Goal: Task Accomplishment & Management: Use online tool/utility

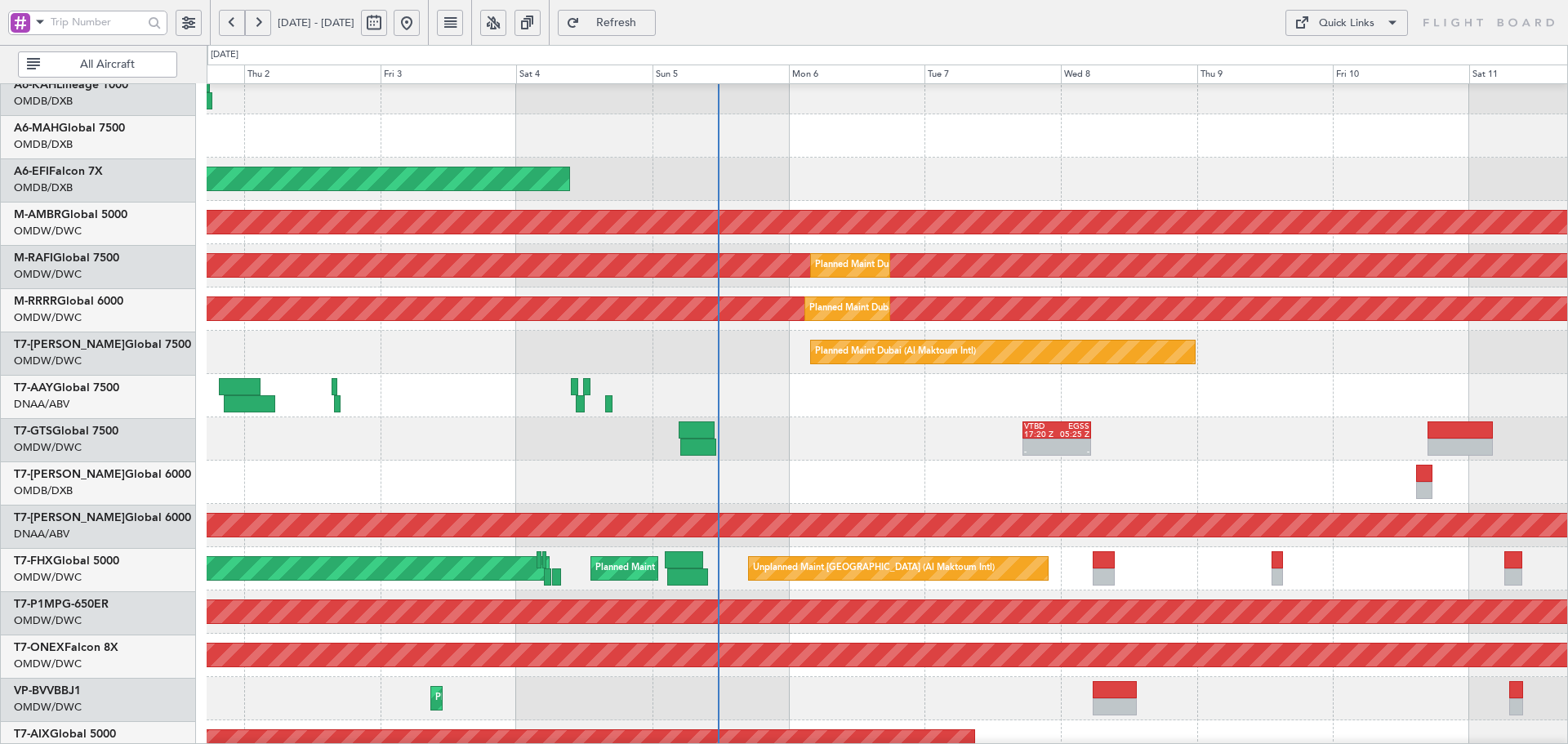
scroll to position [56, 0]
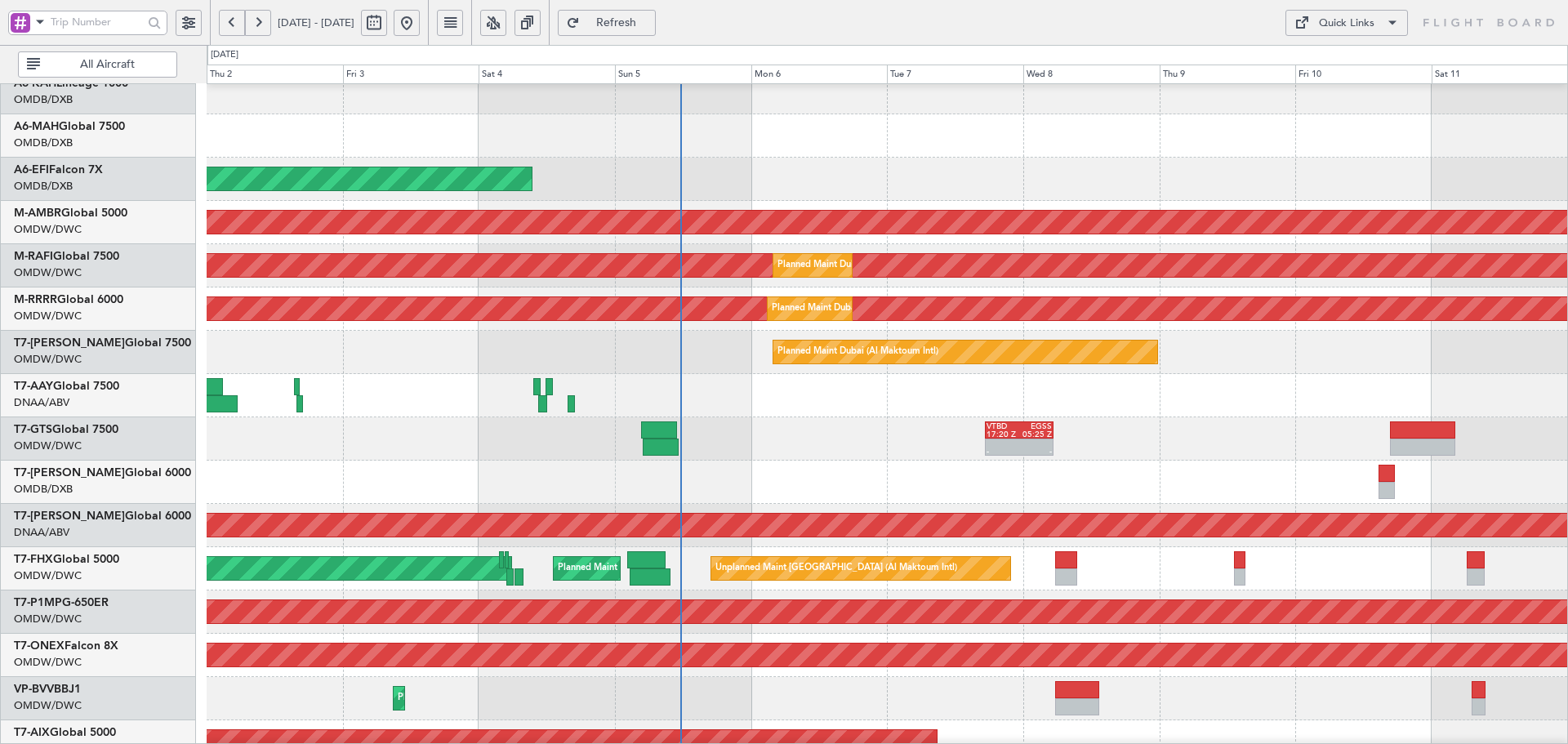
click at [769, 490] on div at bounding box center [887, 482] width 1361 height 44
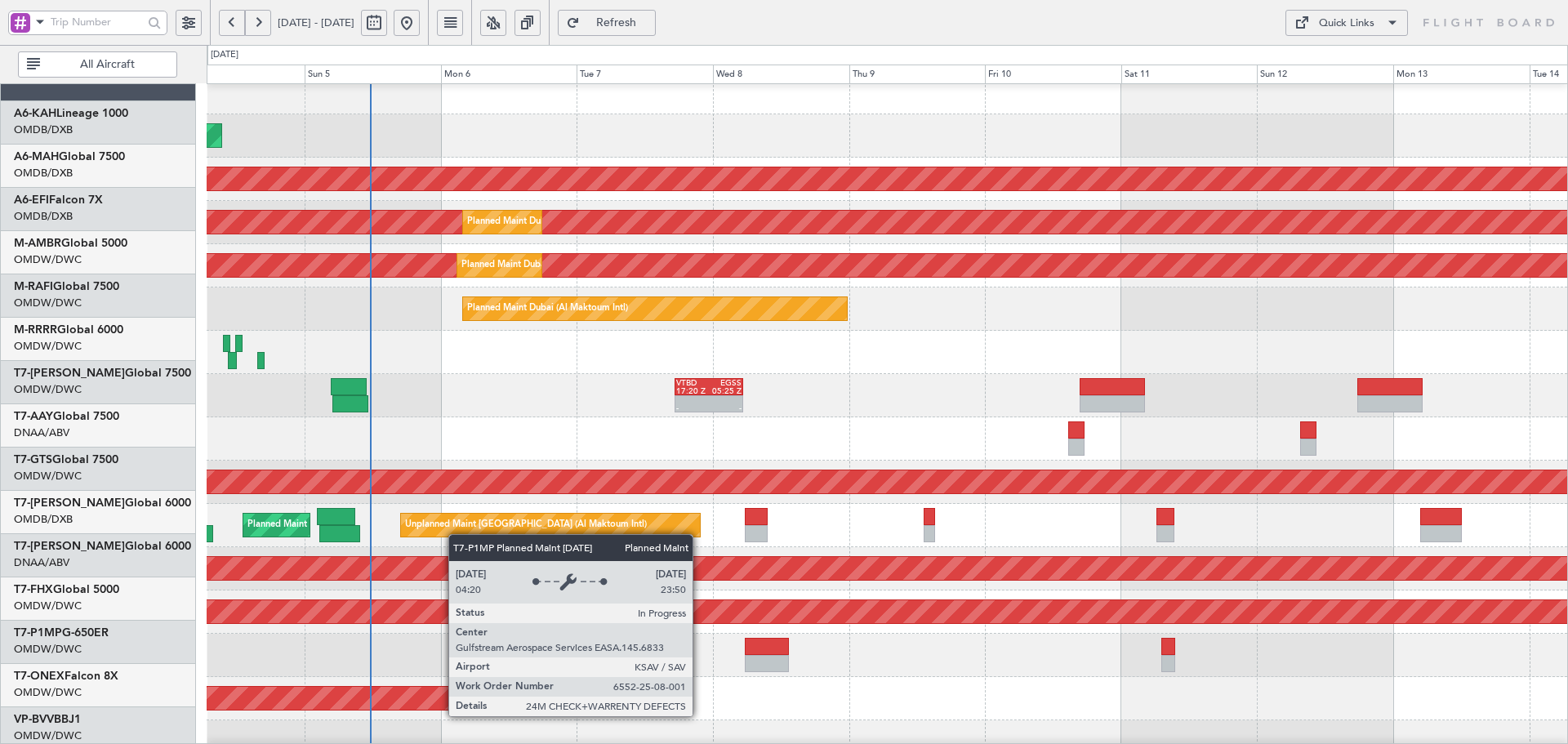
scroll to position [19, 0]
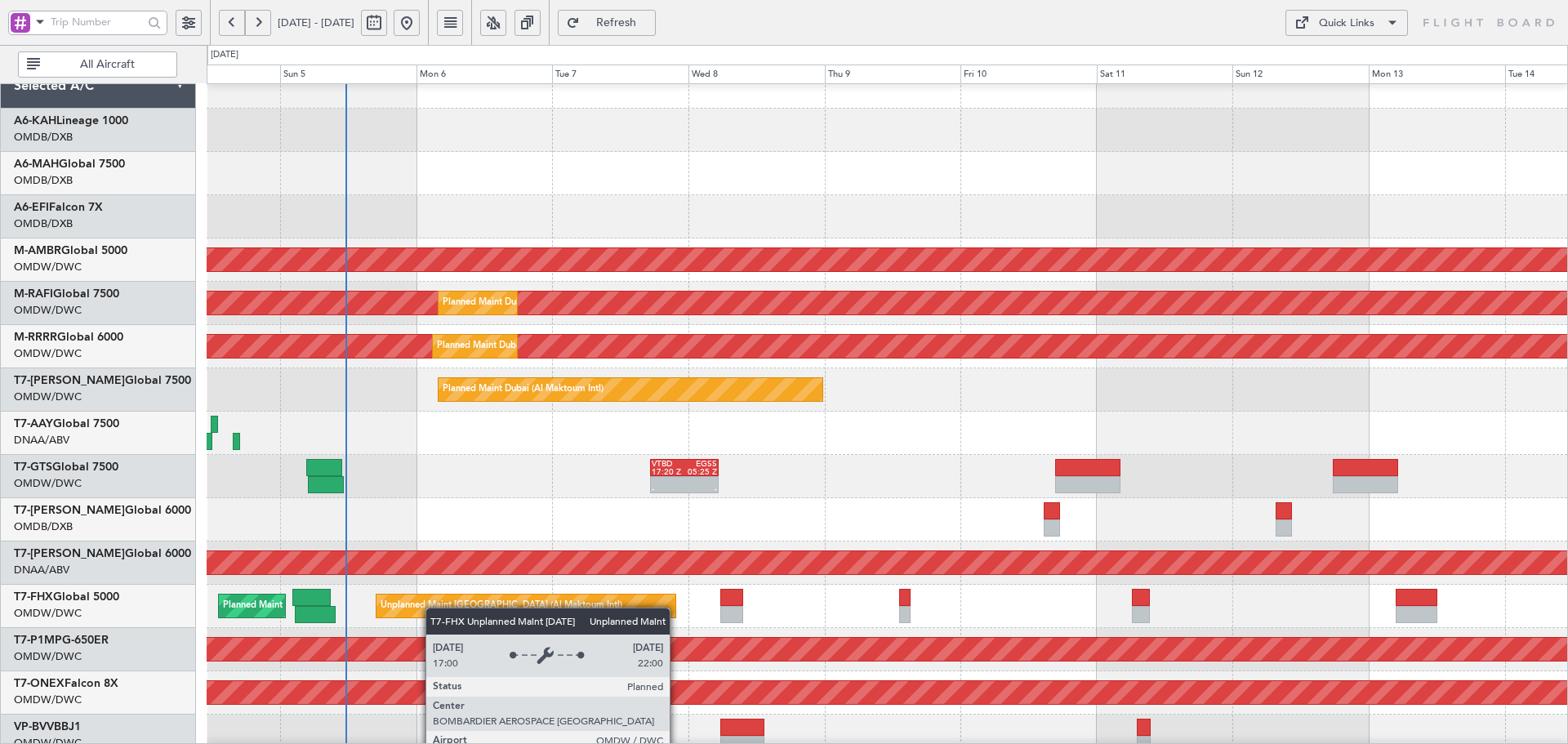
click at [432, 615] on div "Unplanned Maint [GEOGRAPHIC_DATA] (Al Maktoum Intl)" at bounding box center [502, 606] width 242 height 25
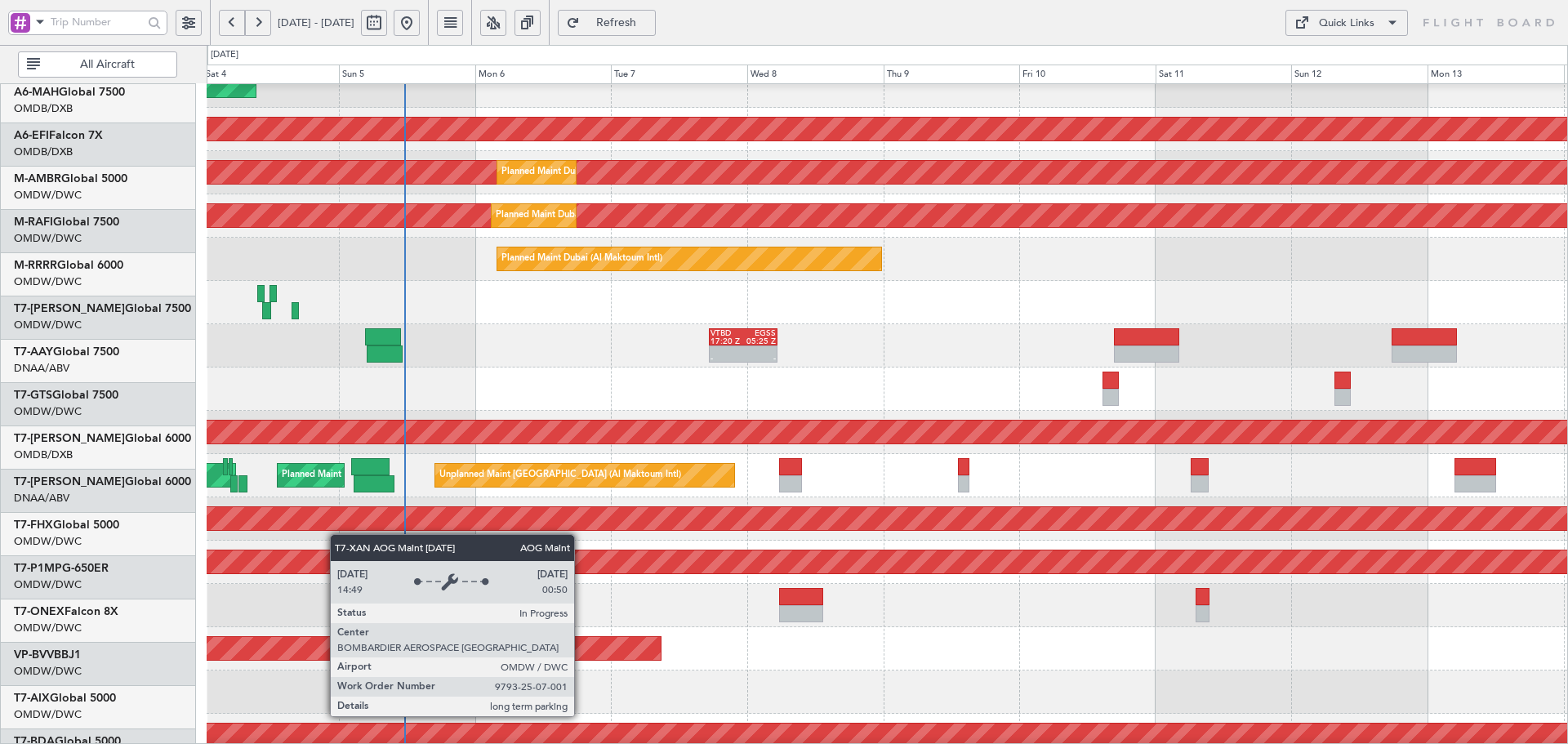
scroll to position [153, 0]
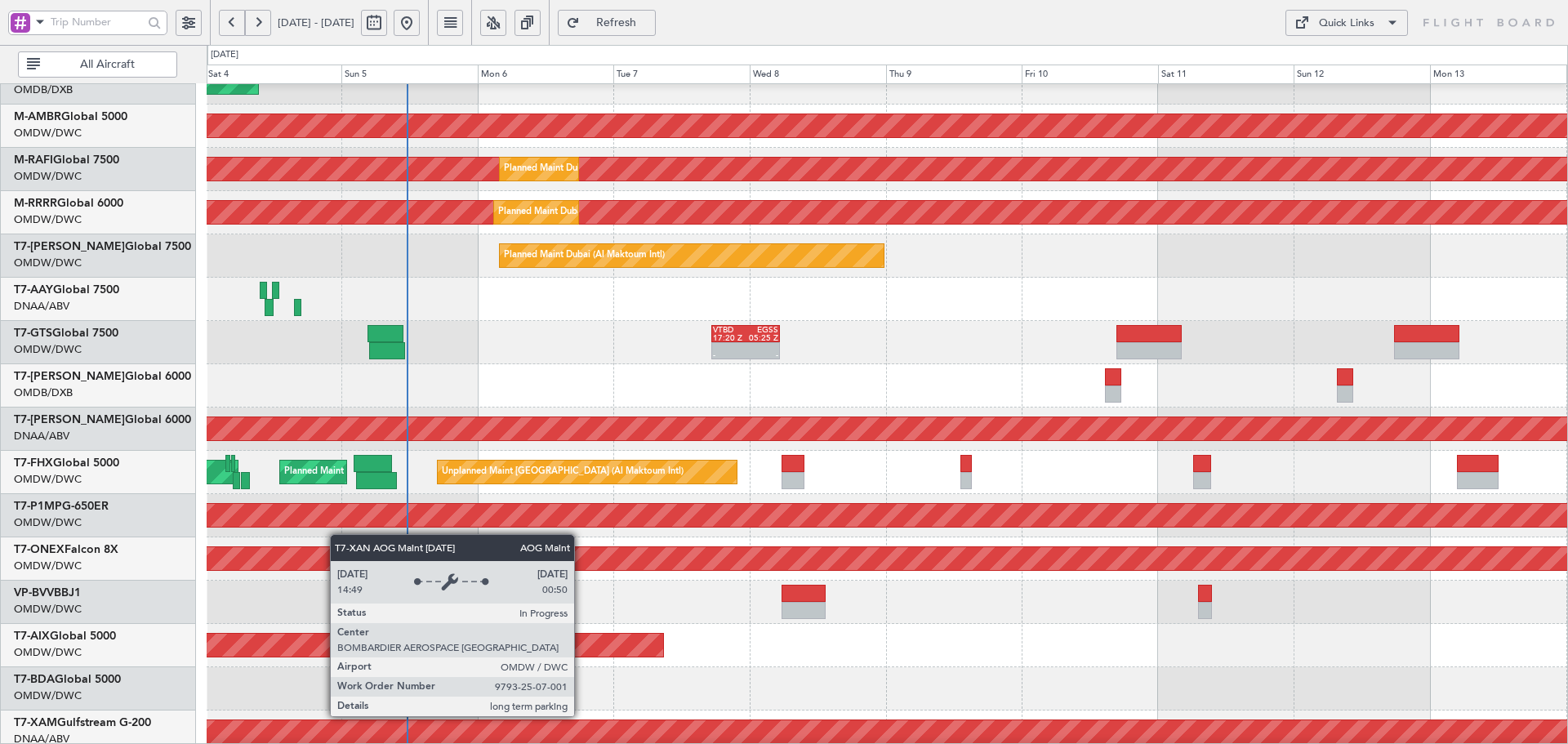
click at [377, 433] on div "AOG Maint Dubai (Al Maktoum Intl)" at bounding box center [888, 428] width 4082 height 23
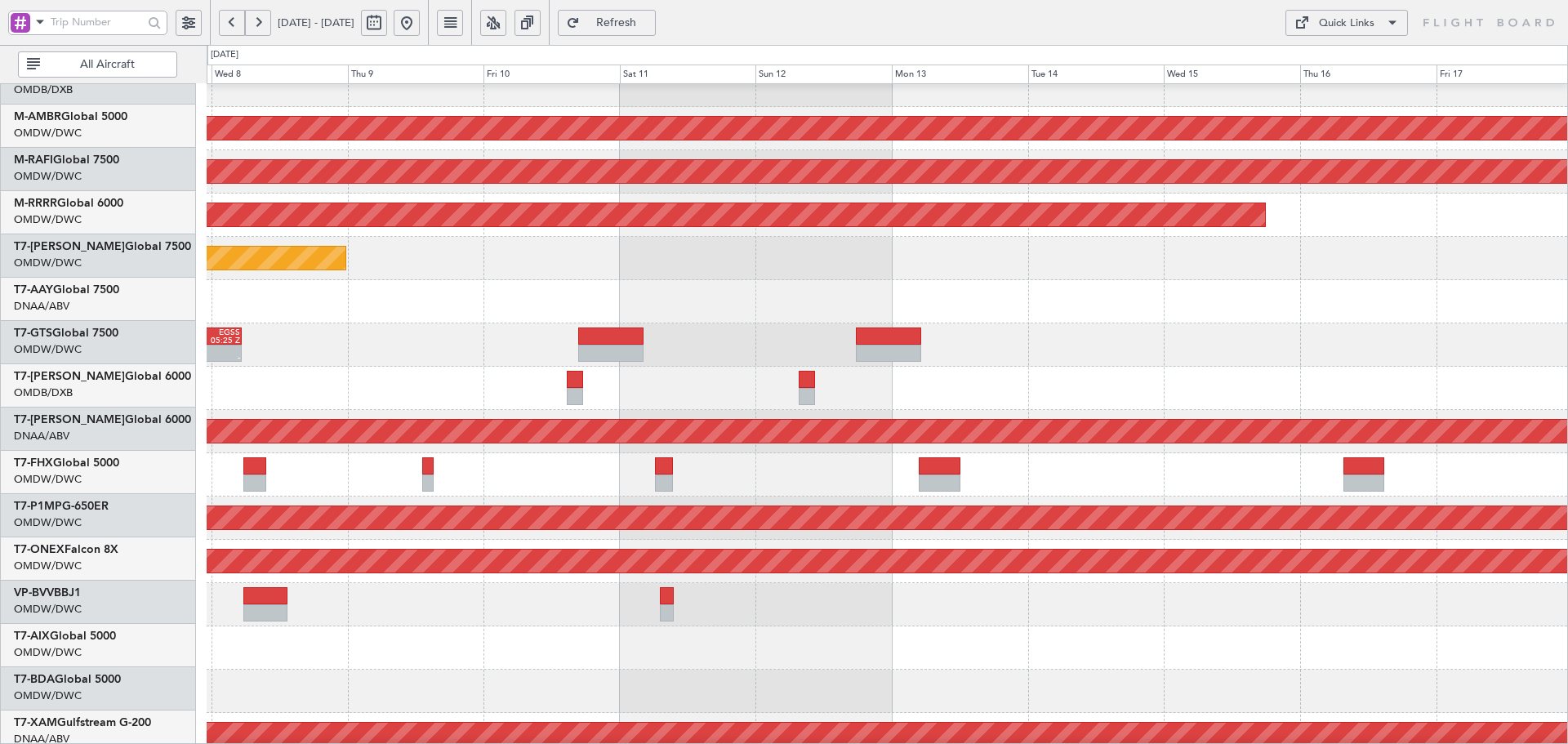
scroll to position [150, 0]
click at [810, 368] on div at bounding box center [887, 388] width 1361 height 44
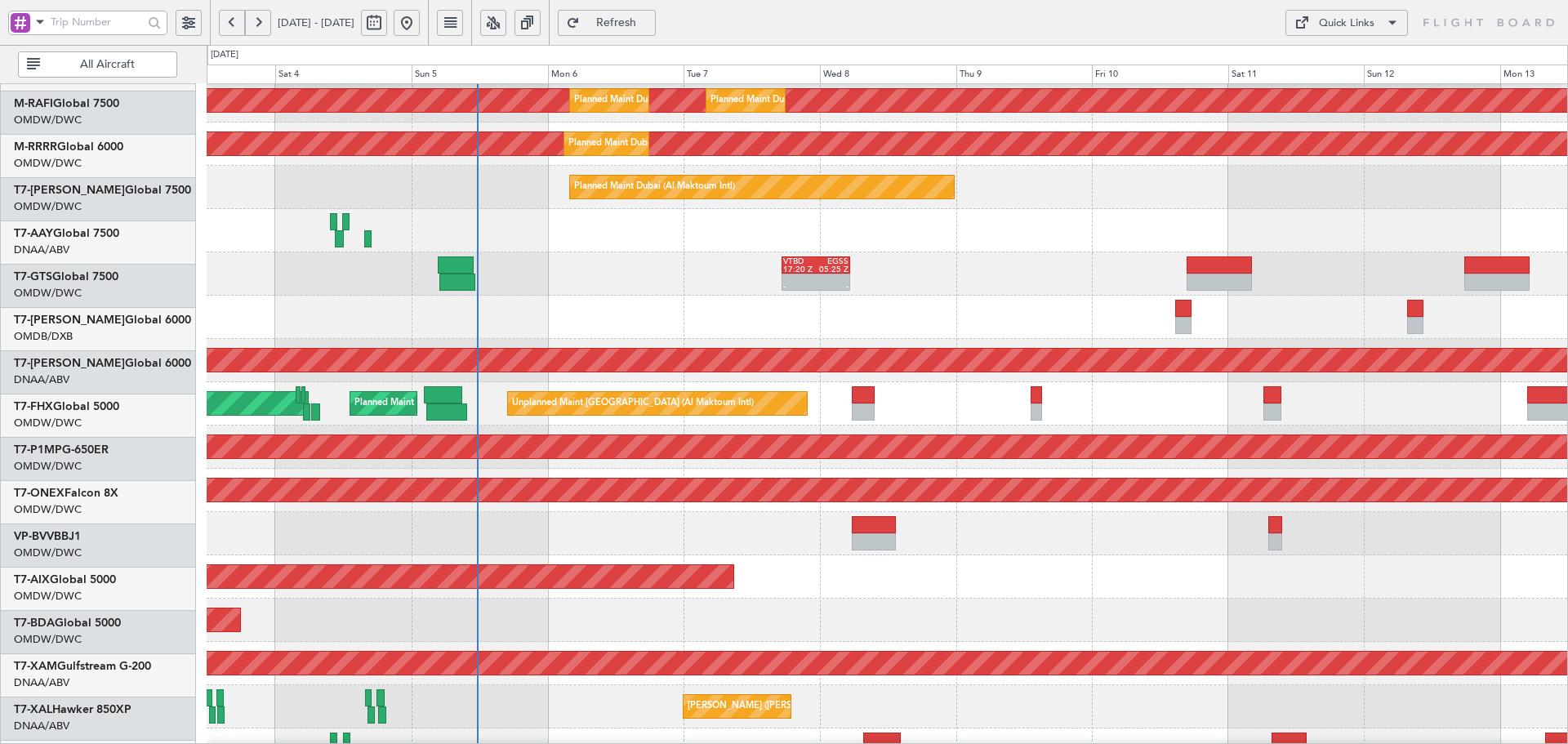
scroll to position [221, 0]
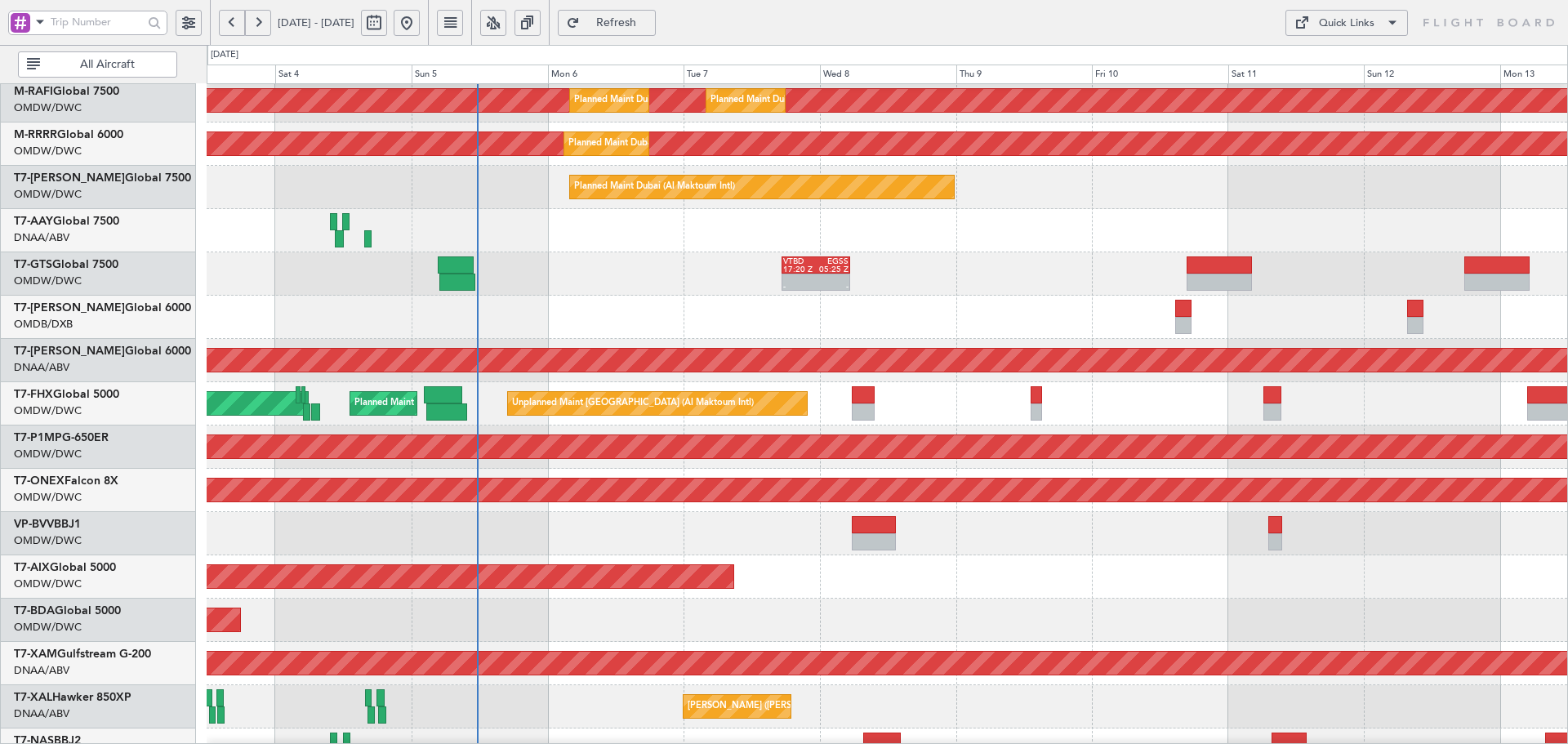
click at [985, 404] on div "Unplanned Maint [GEOGRAPHIC_DATA] (Al Maktoum Intl) Planned Maint [GEOGRAPHIC_D…" at bounding box center [887, 404] width 1361 height 44
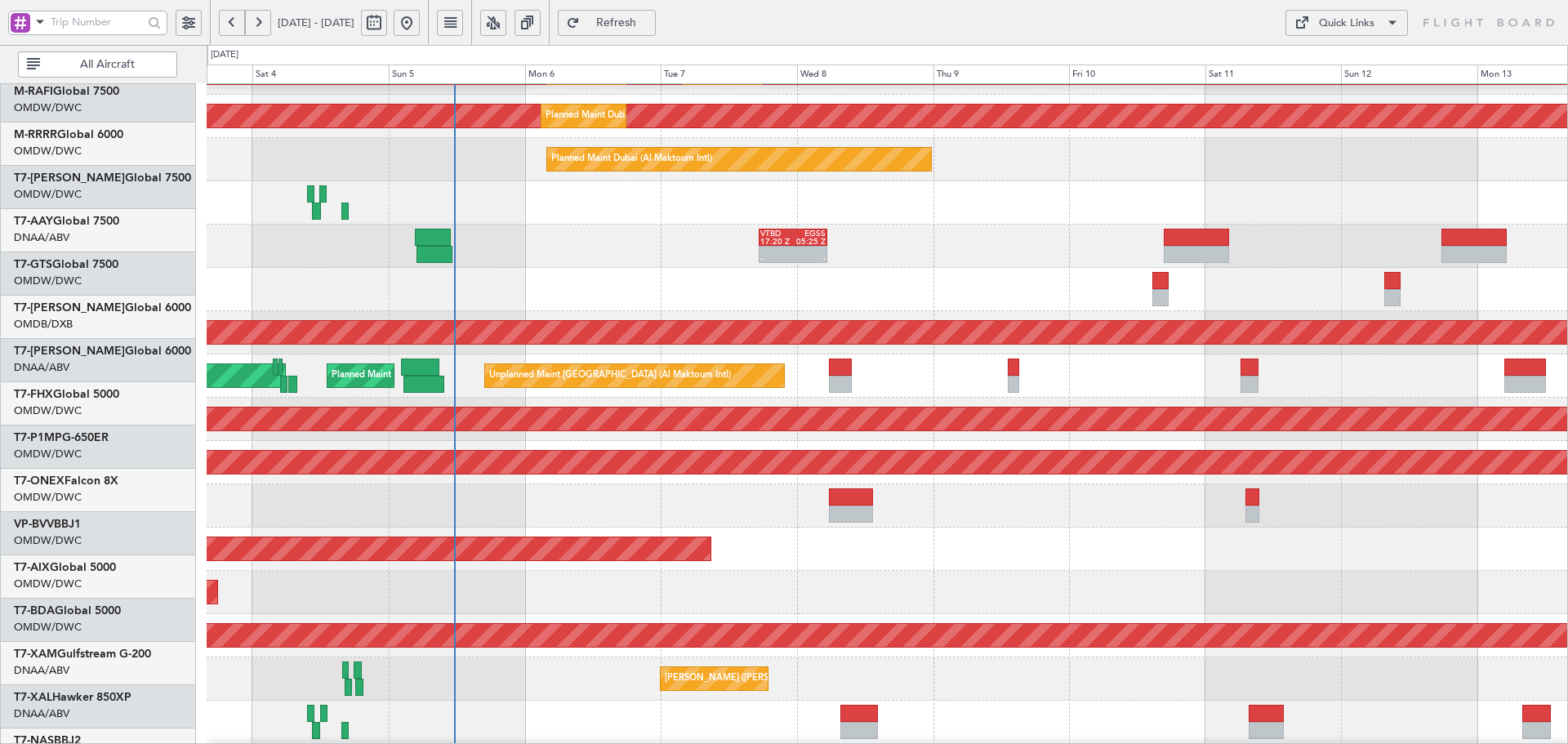
scroll to position [267, 0]
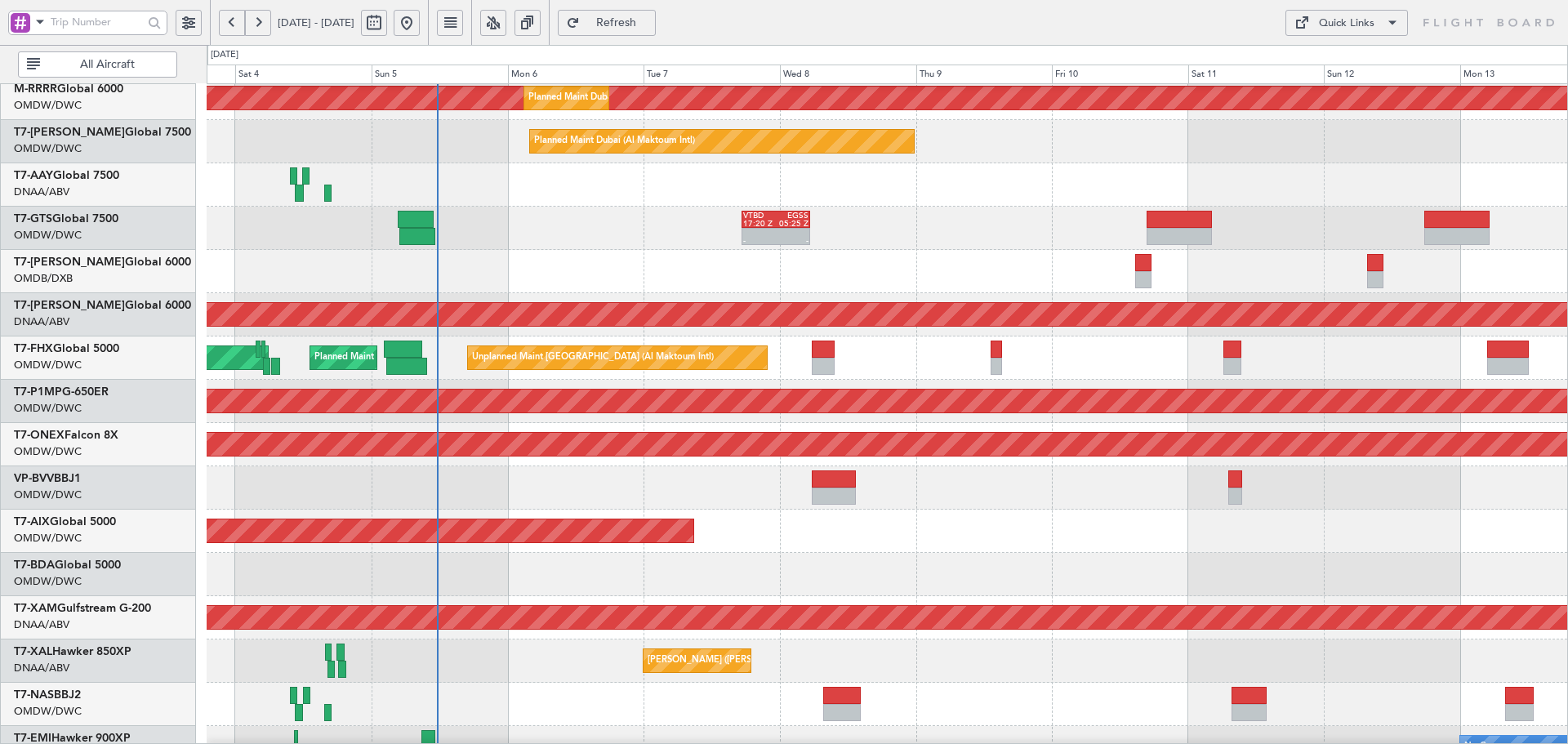
click at [665, 486] on div "Planned Maint Dubai (Al Maktoum Intl)" at bounding box center [887, 487] width 1361 height 44
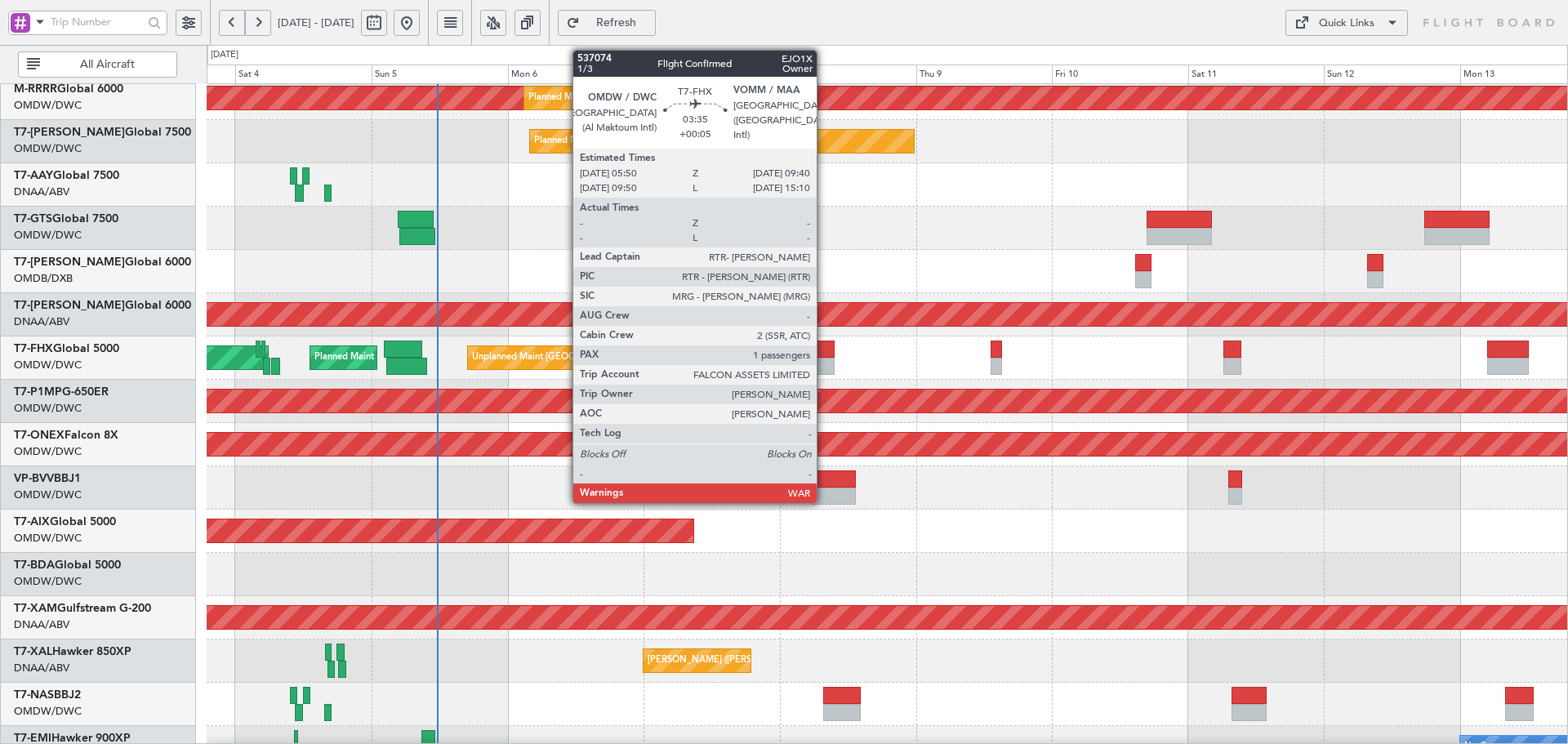
click at [824, 357] on div at bounding box center [823, 365] width 22 height 17
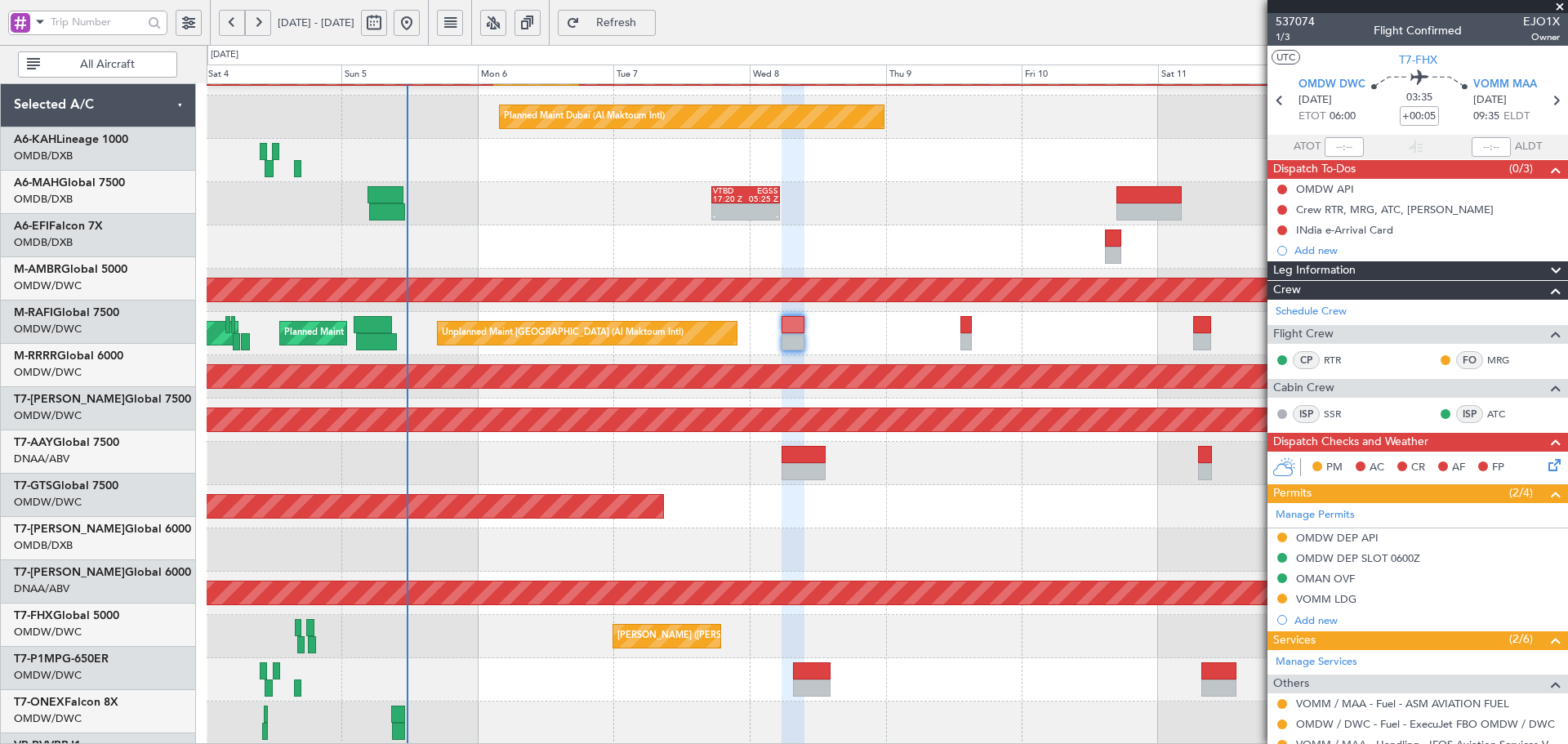
scroll to position [292, 0]
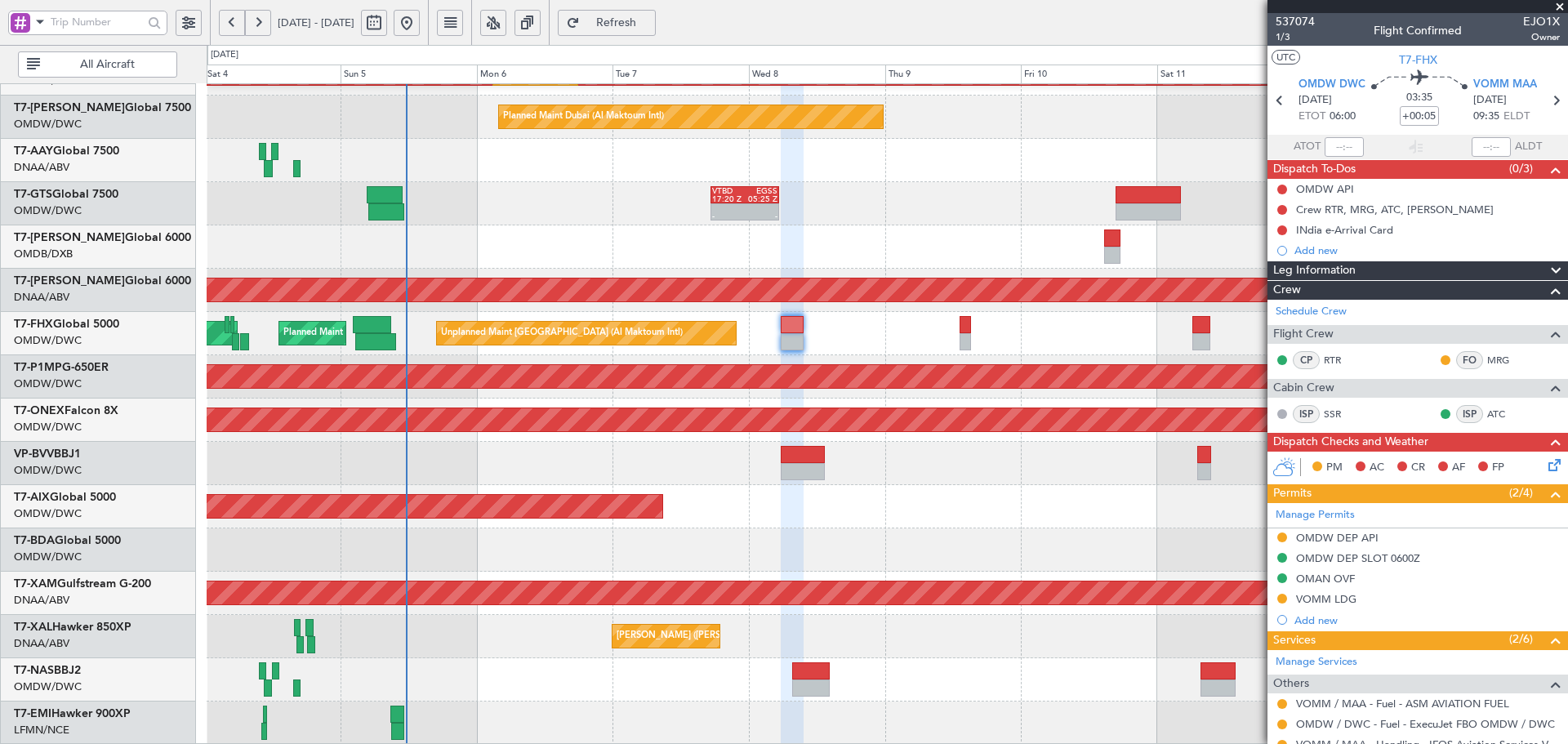
click at [485, 93] on div "Planned Maint Dubai (Al Maktoum Intl) Planned Maint [GEOGRAPHIC_DATA] (Al Makto…" at bounding box center [887, 268] width 1361 height 952
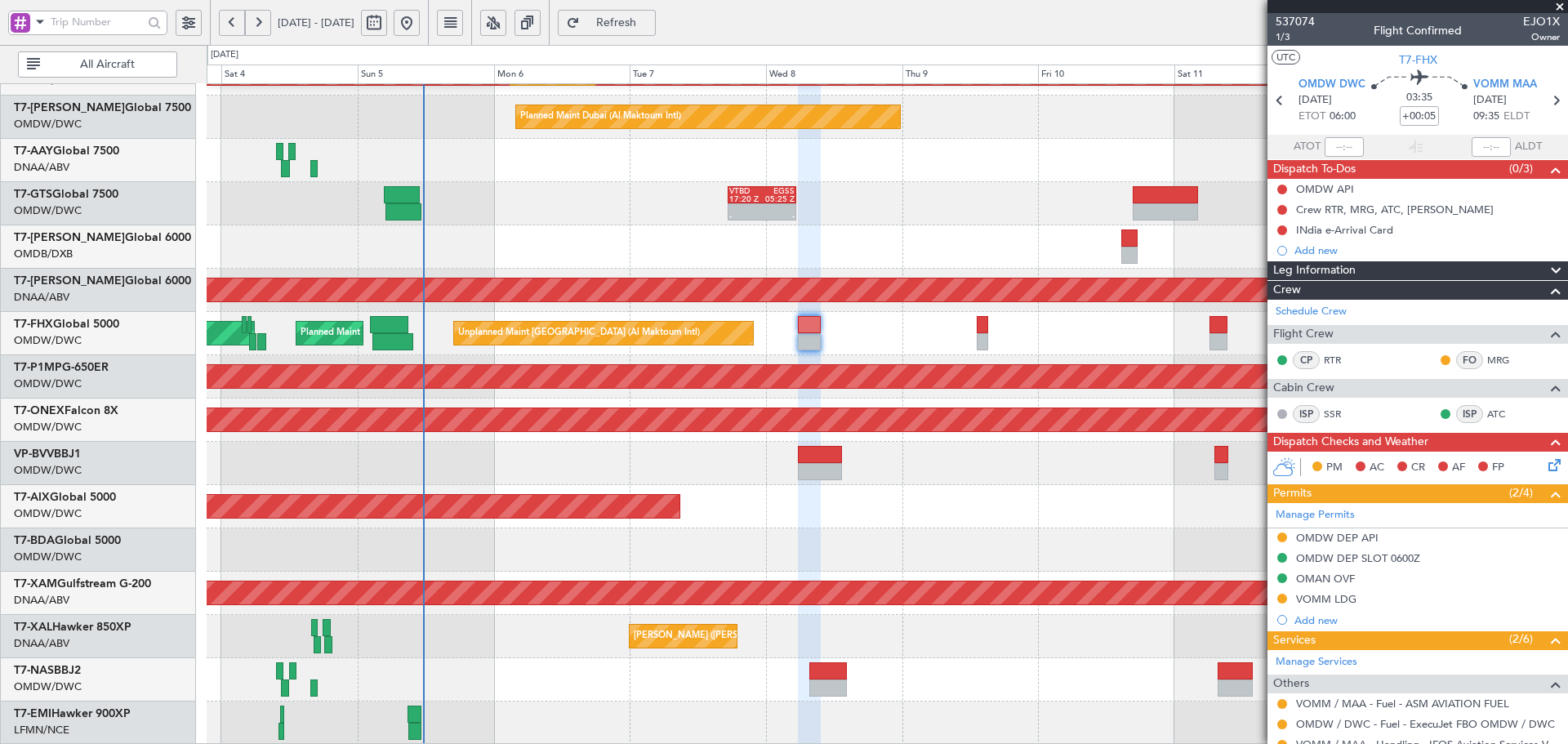
click at [530, 544] on div "Planned Maint Dubai (Al Maktoum Intl) Planned Maint [GEOGRAPHIC_DATA] (Al Makto…" at bounding box center [887, 268] width 1361 height 952
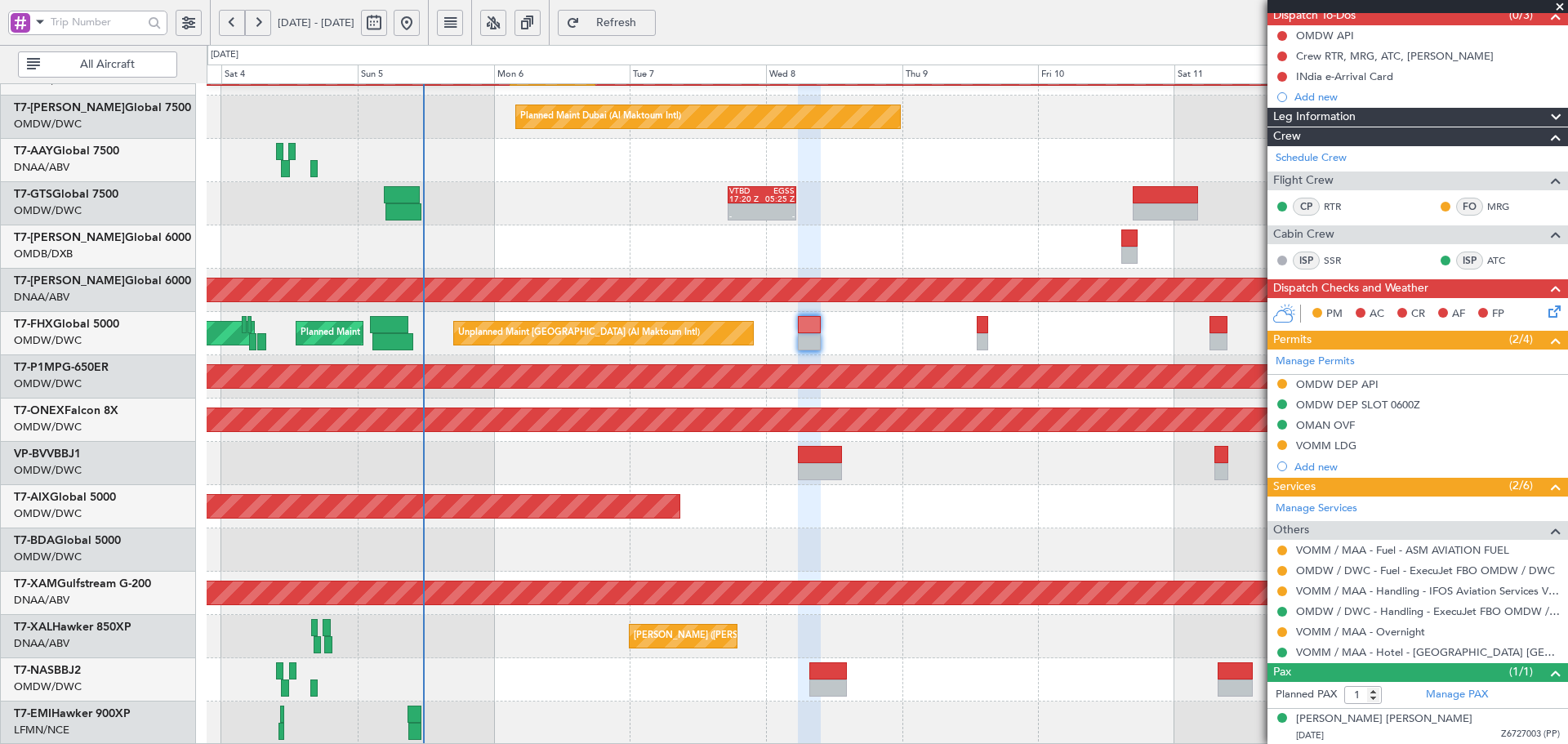
scroll to position [155, 0]
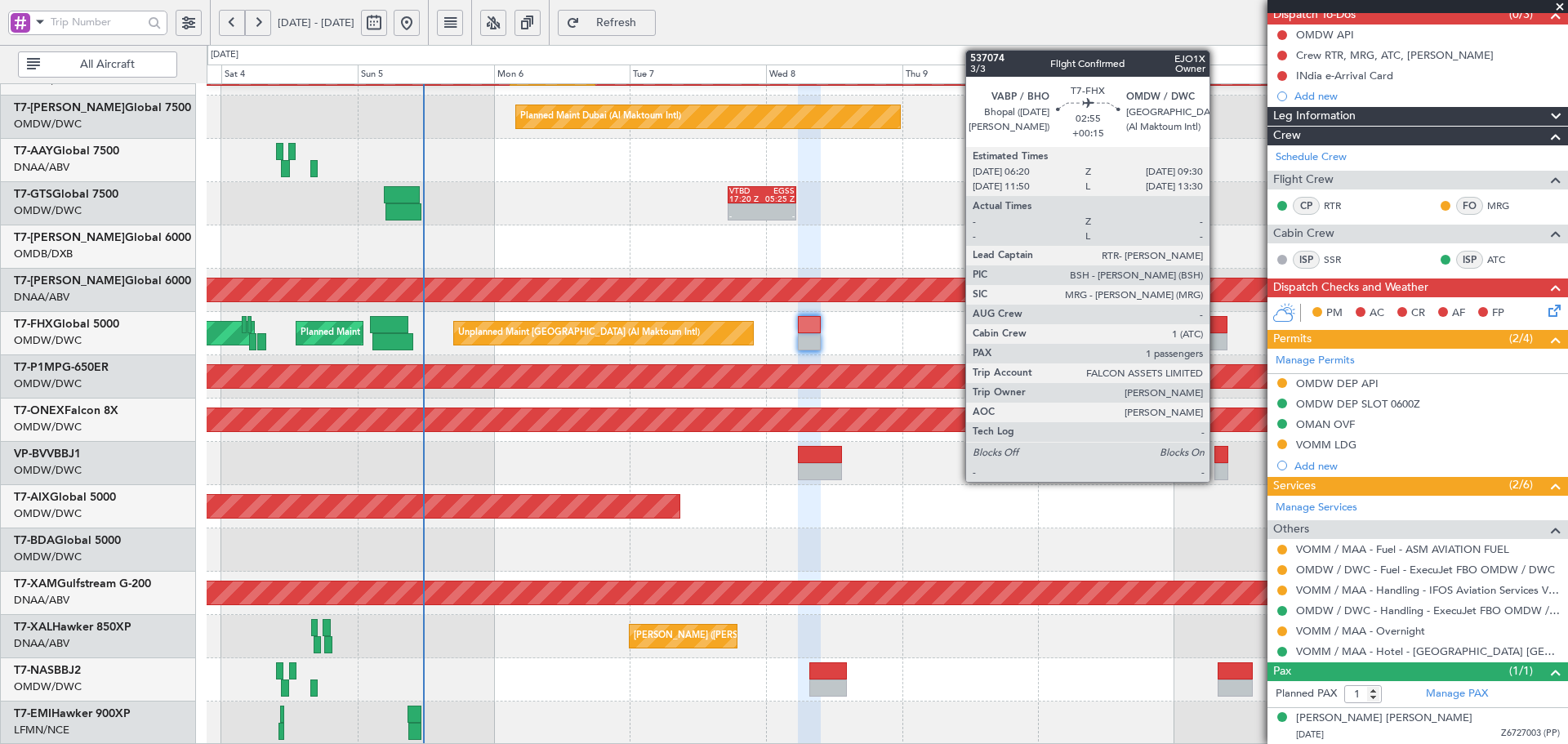
click at [1218, 327] on div at bounding box center [1218, 324] width 18 height 17
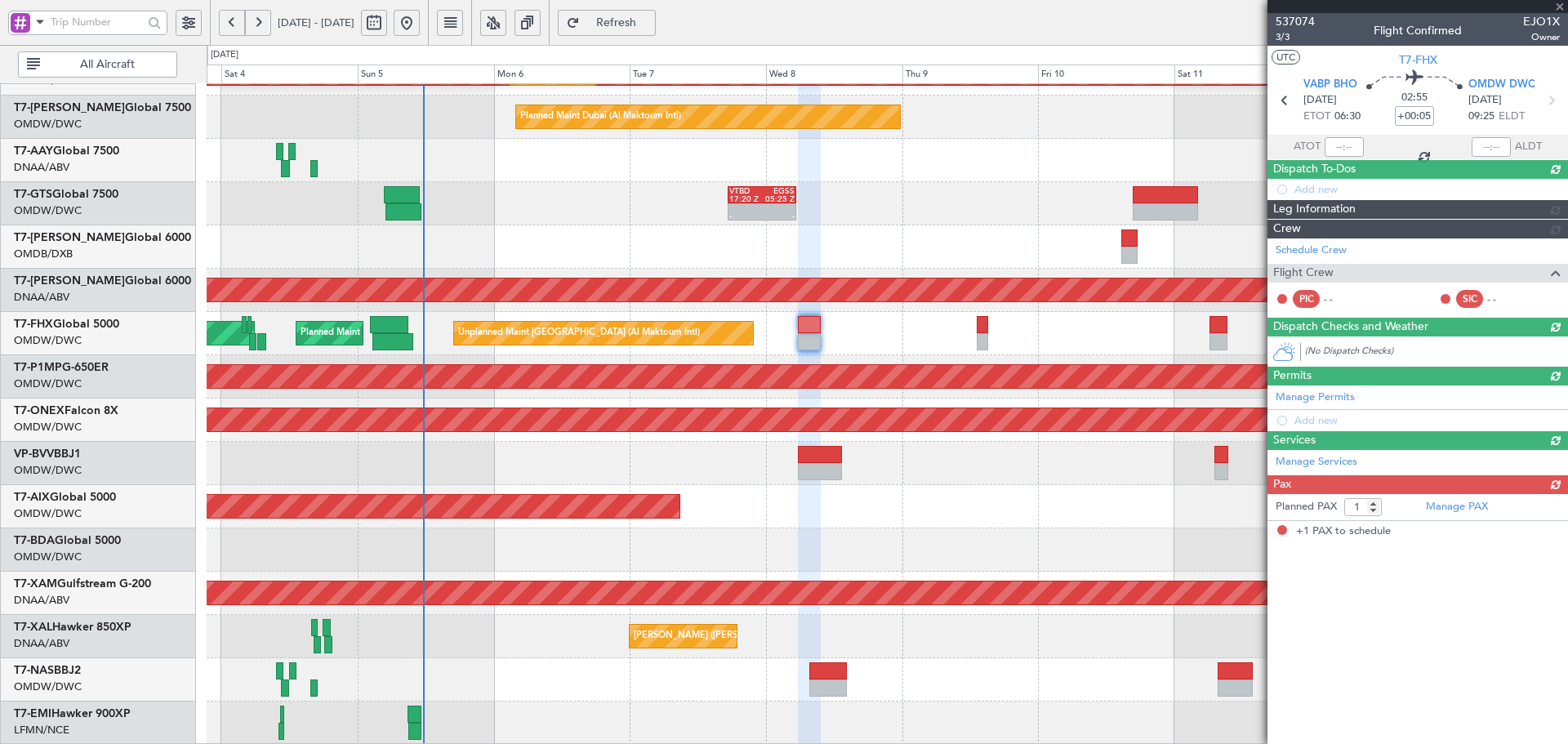
type input "+00:15"
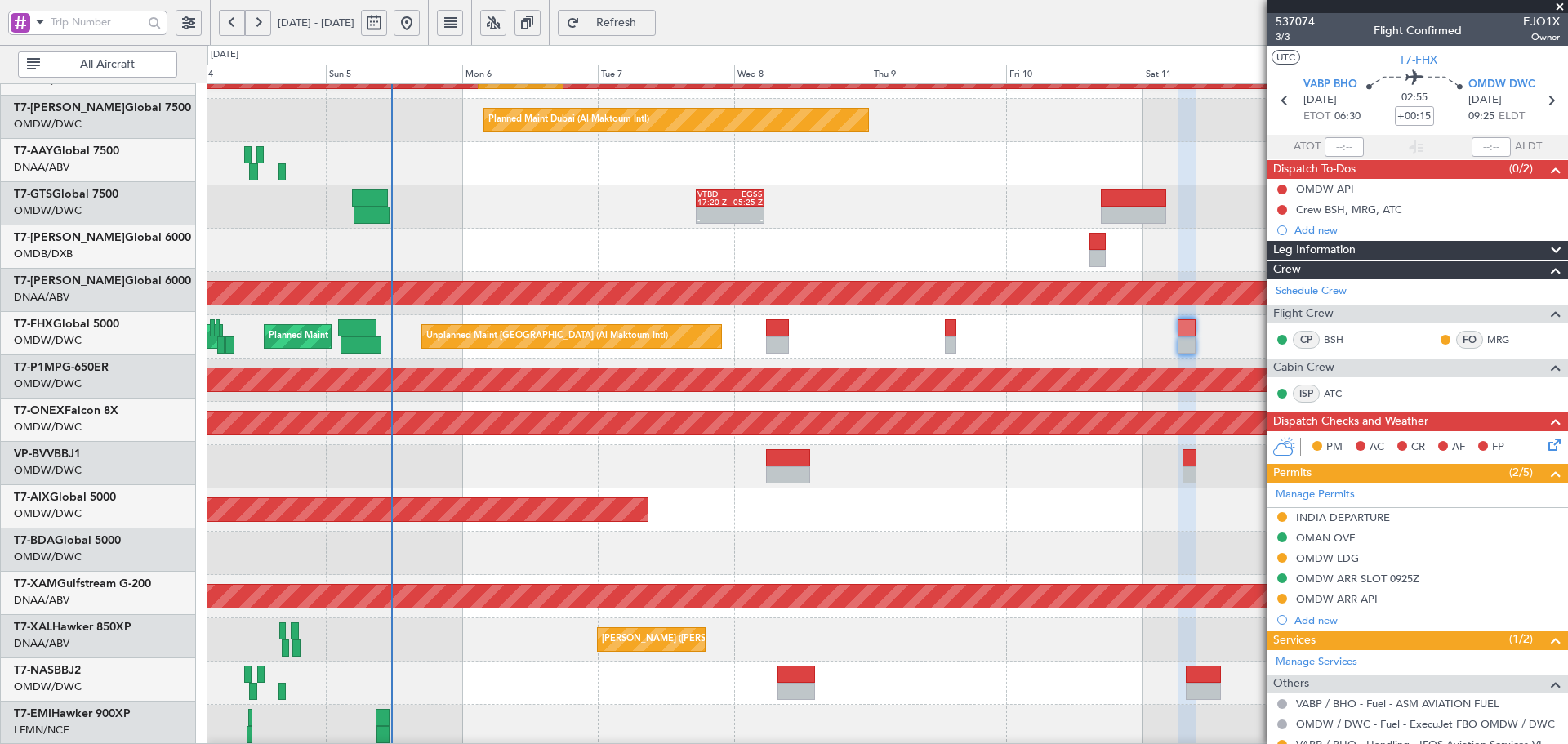
scroll to position [292, 0]
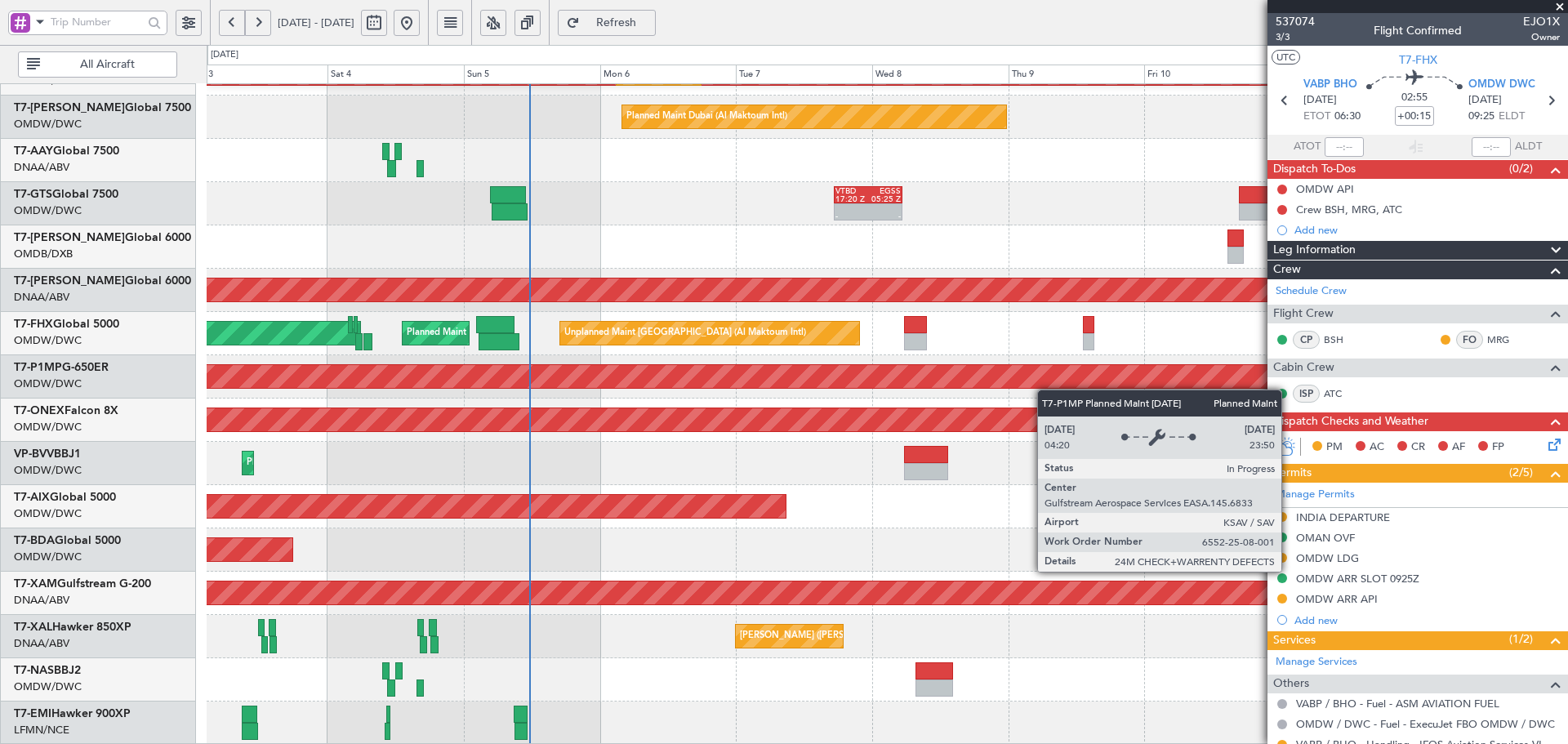
click at [1202, 369] on div "Planned Maint Dubai (Al Maktoum Intl) Planned Maint [GEOGRAPHIC_DATA] (Al Makto…" at bounding box center [887, 268] width 1361 height 952
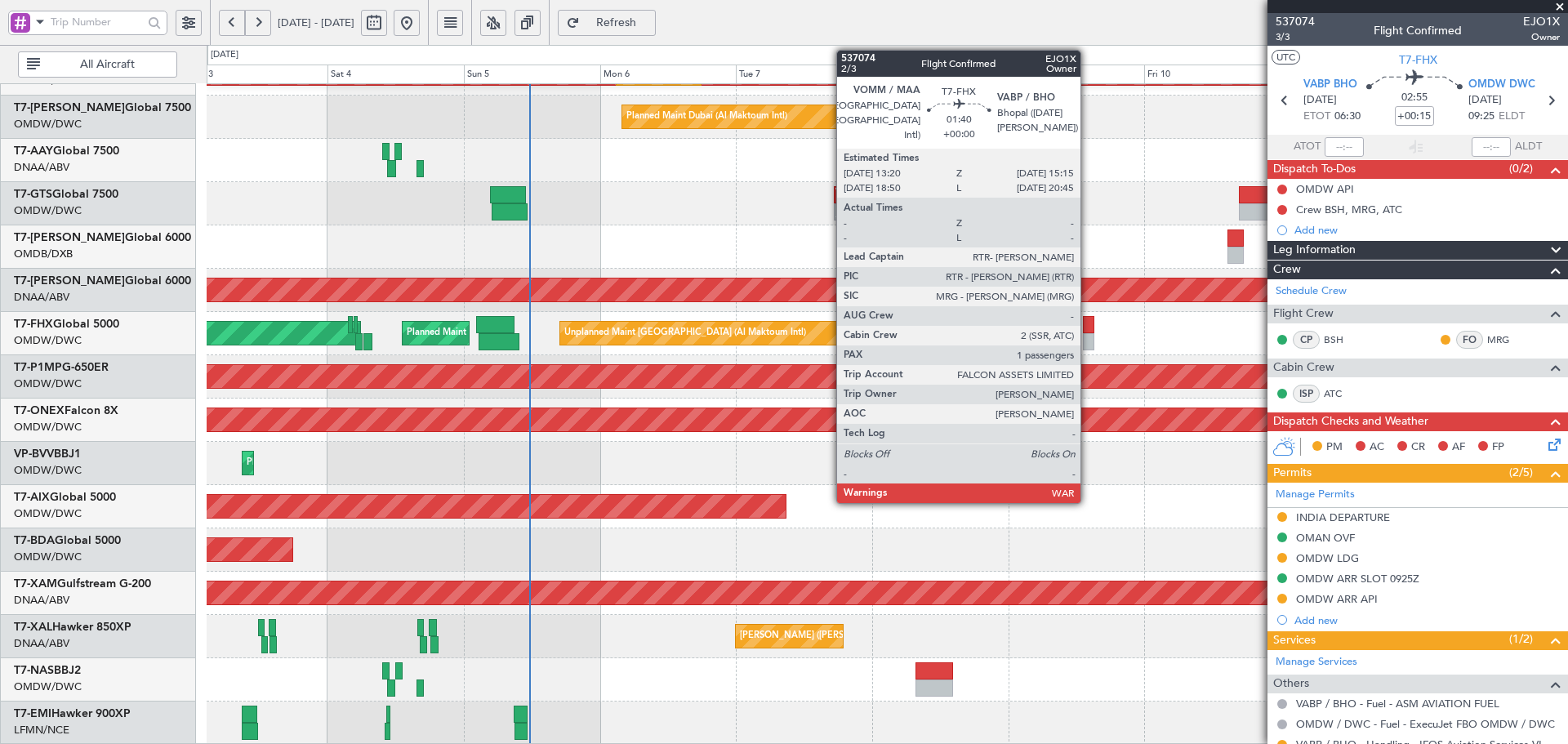
click at [1088, 329] on div at bounding box center [1089, 324] width 12 height 17
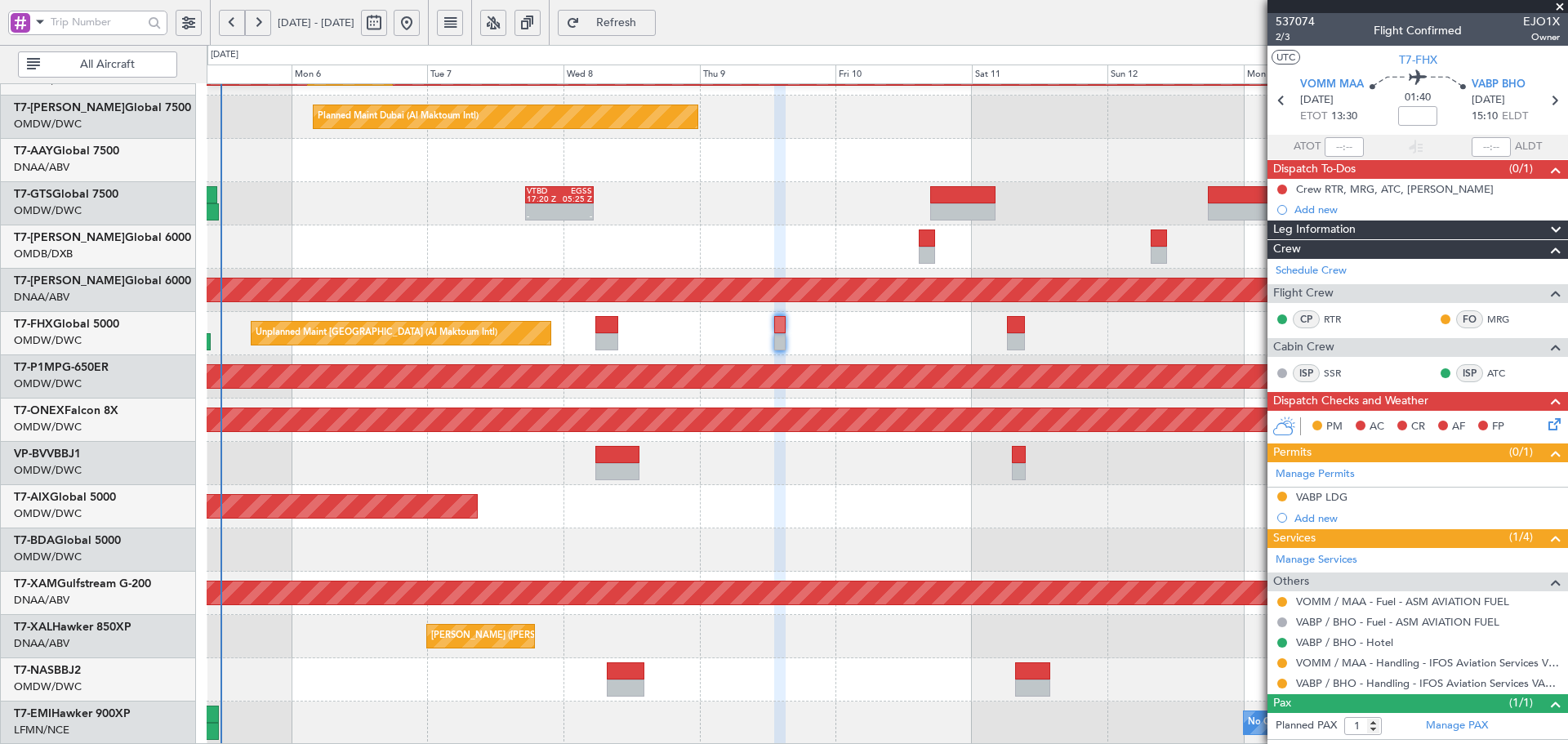
click at [835, 441] on div "Planned Maint Dubai (Al Maktoum Intl) Planned Maint [GEOGRAPHIC_DATA] (Al Makto…" at bounding box center [887, 268] width 1361 height 952
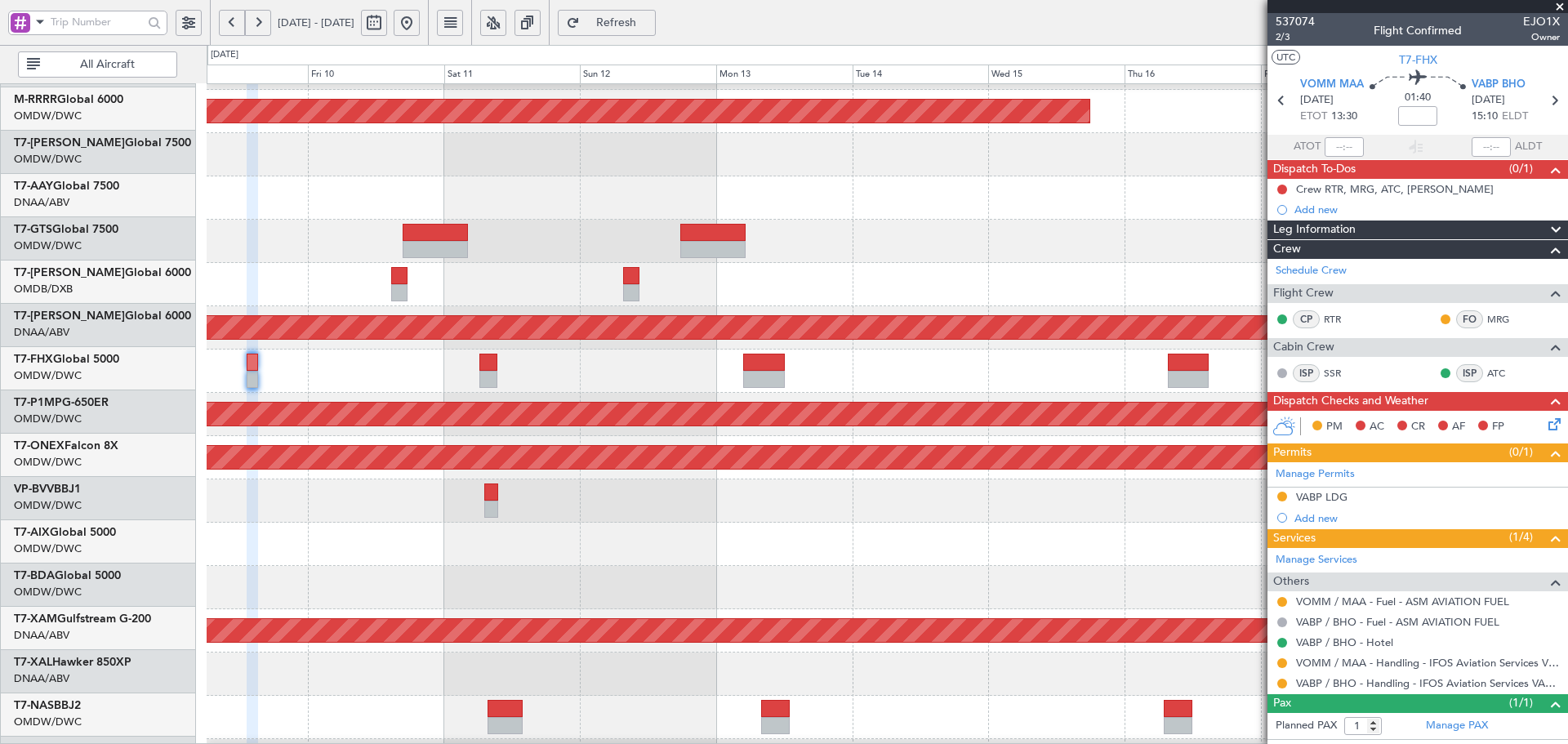
scroll to position [254, 0]
click at [516, 381] on div "Unplanned Maint [GEOGRAPHIC_DATA] (Al Maktoum Intl)" at bounding box center [887, 371] width 1361 height 44
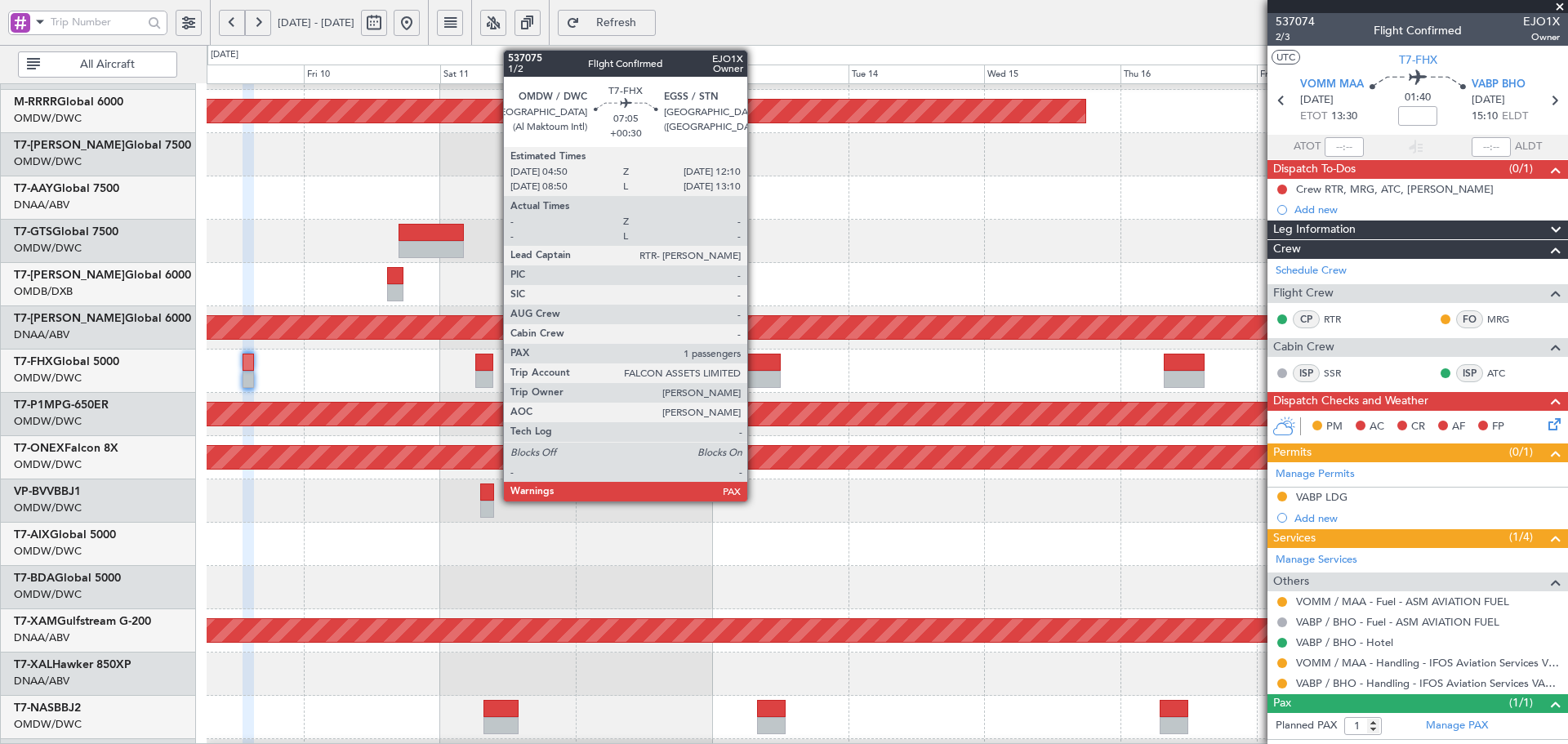
click at [755, 364] on div at bounding box center [760, 362] width 42 height 17
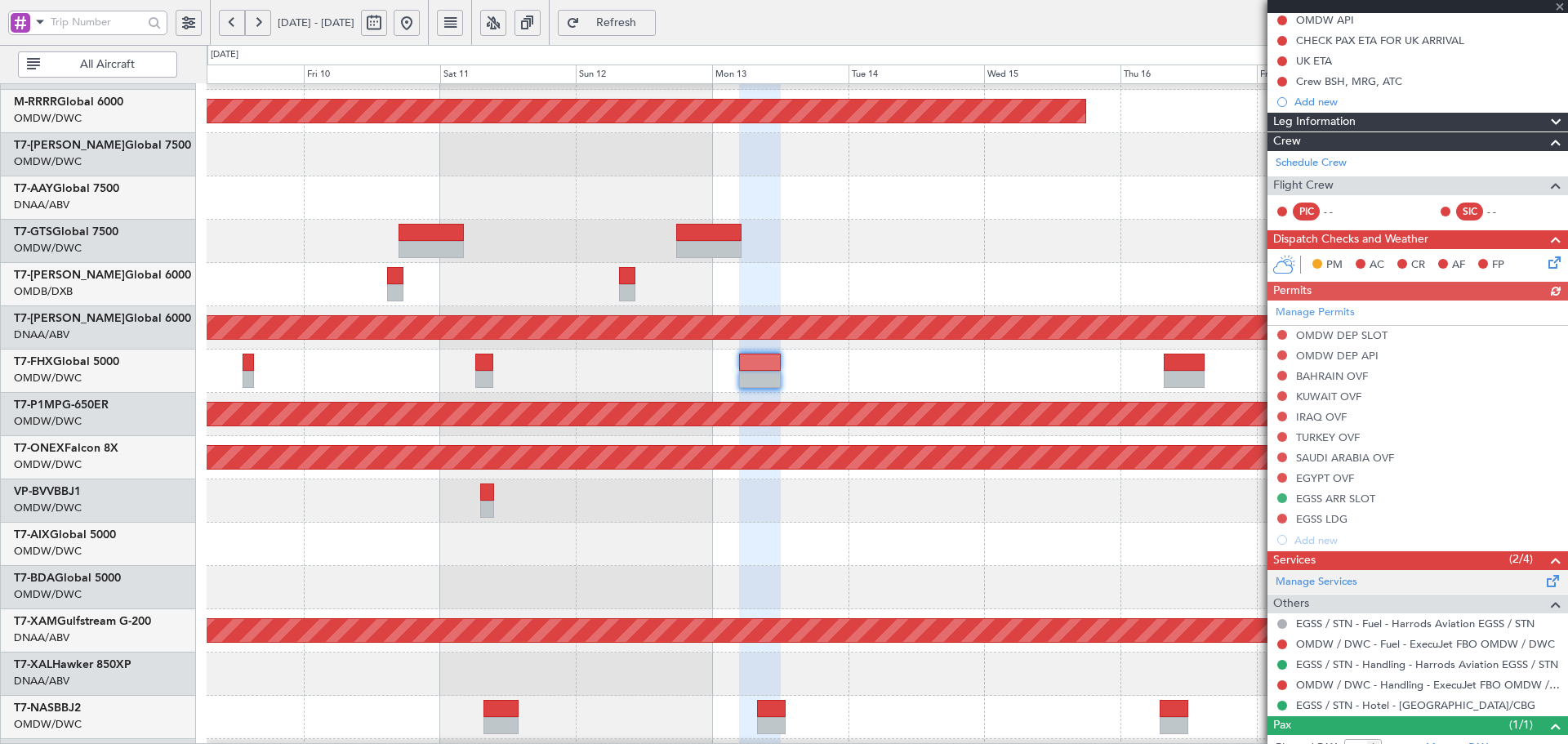
scroll to position [168, 0]
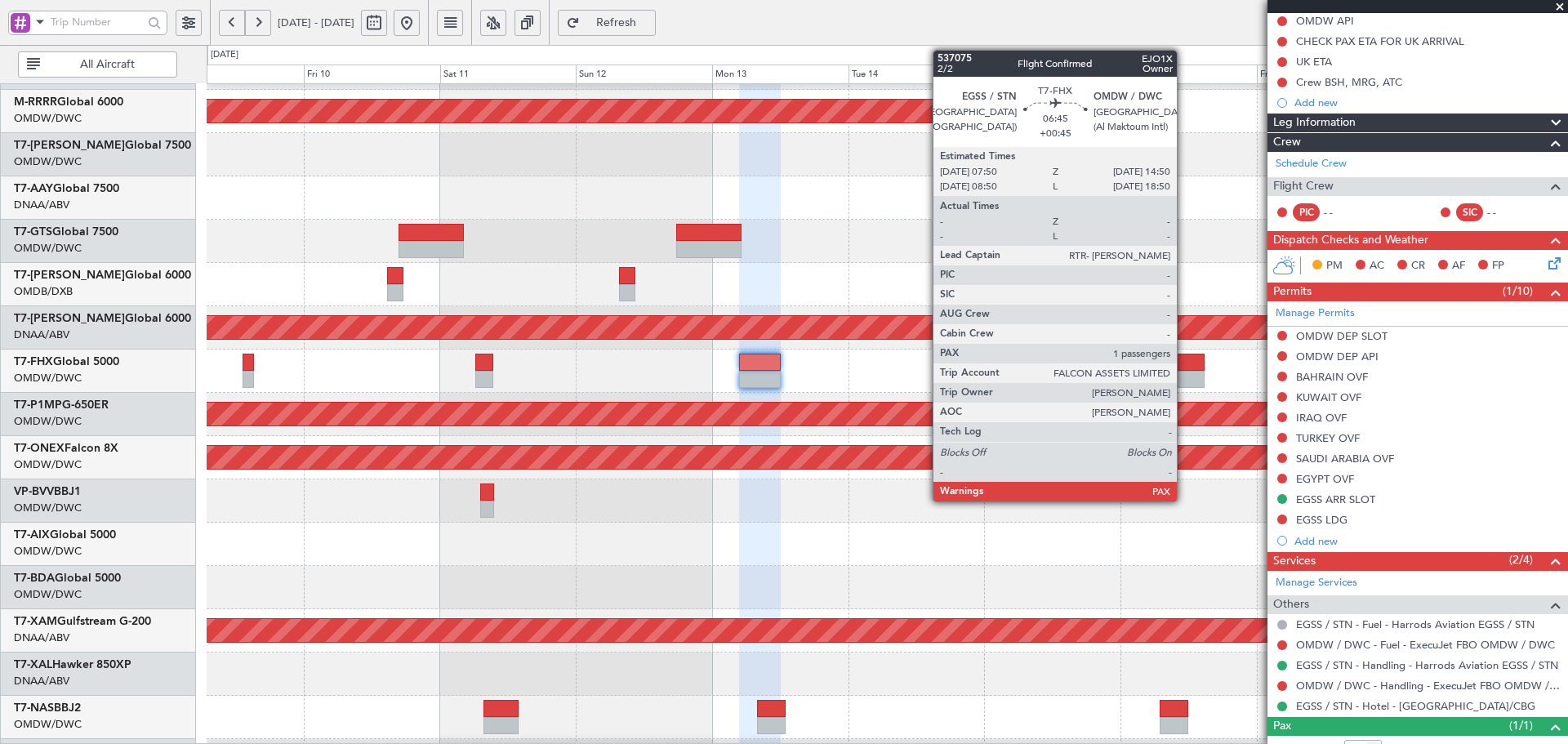
click at [1185, 365] on div at bounding box center [1184, 362] width 40 height 17
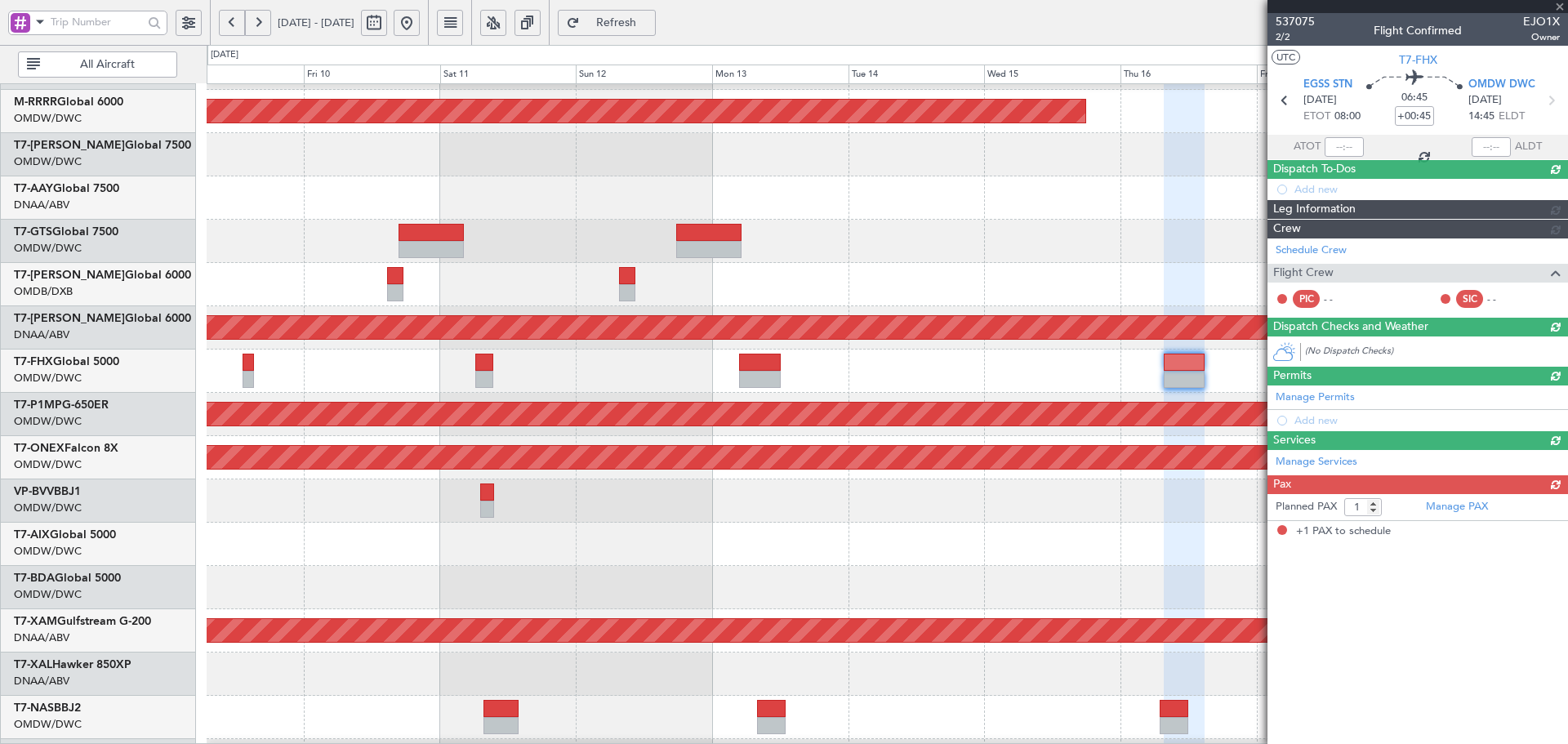
scroll to position [0, 0]
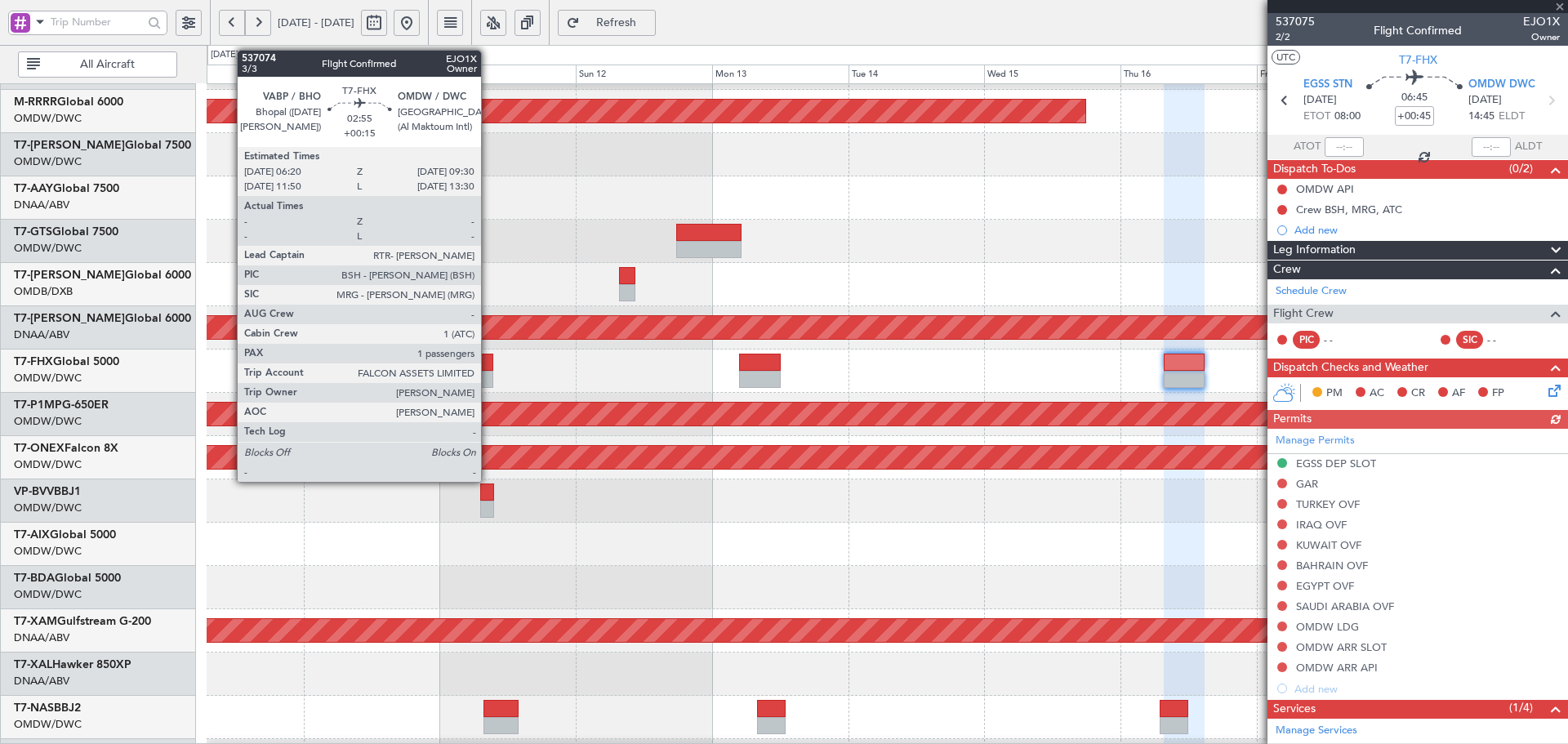
click at [488, 361] on div at bounding box center [485, 362] width 18 height 17
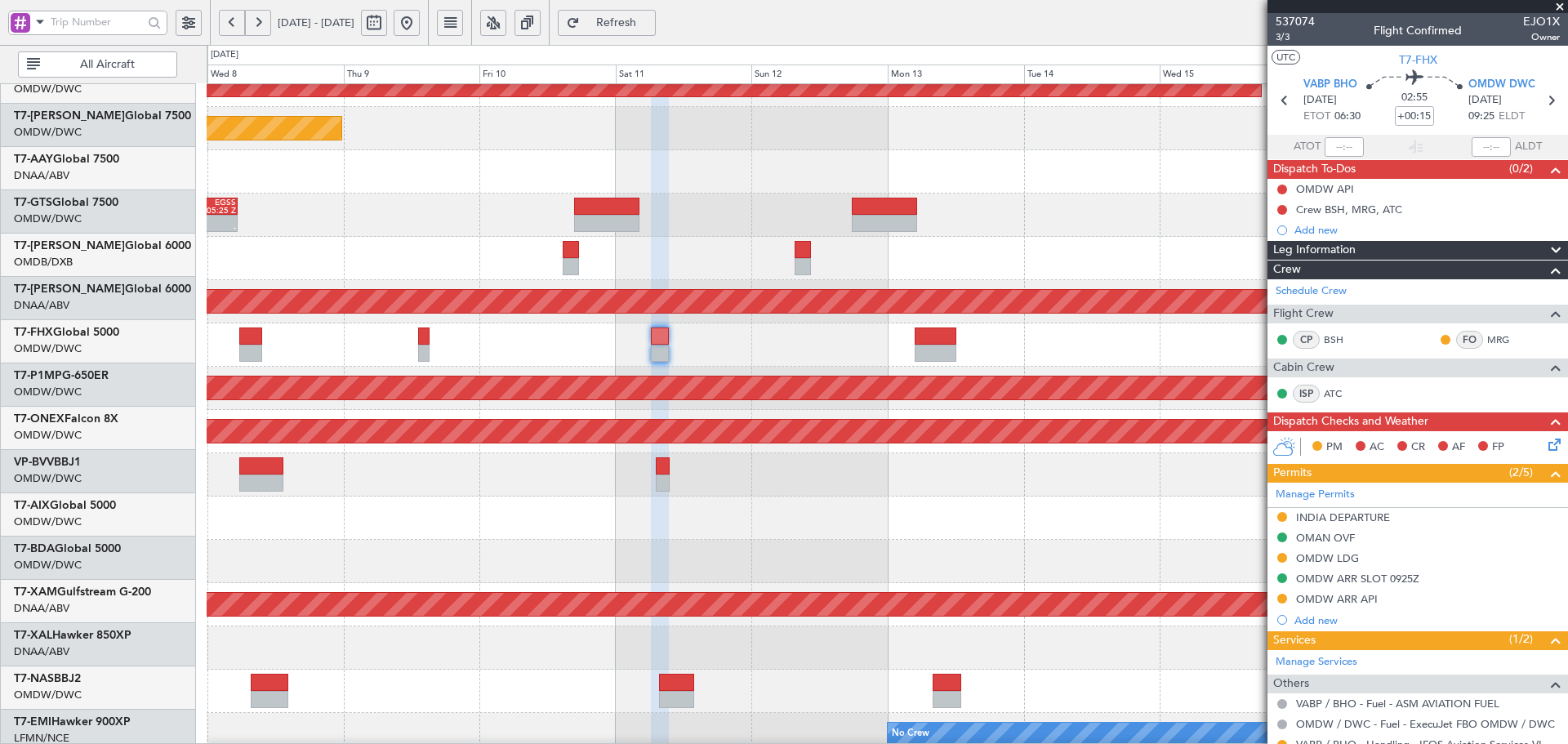
scroll to position [292, 0]
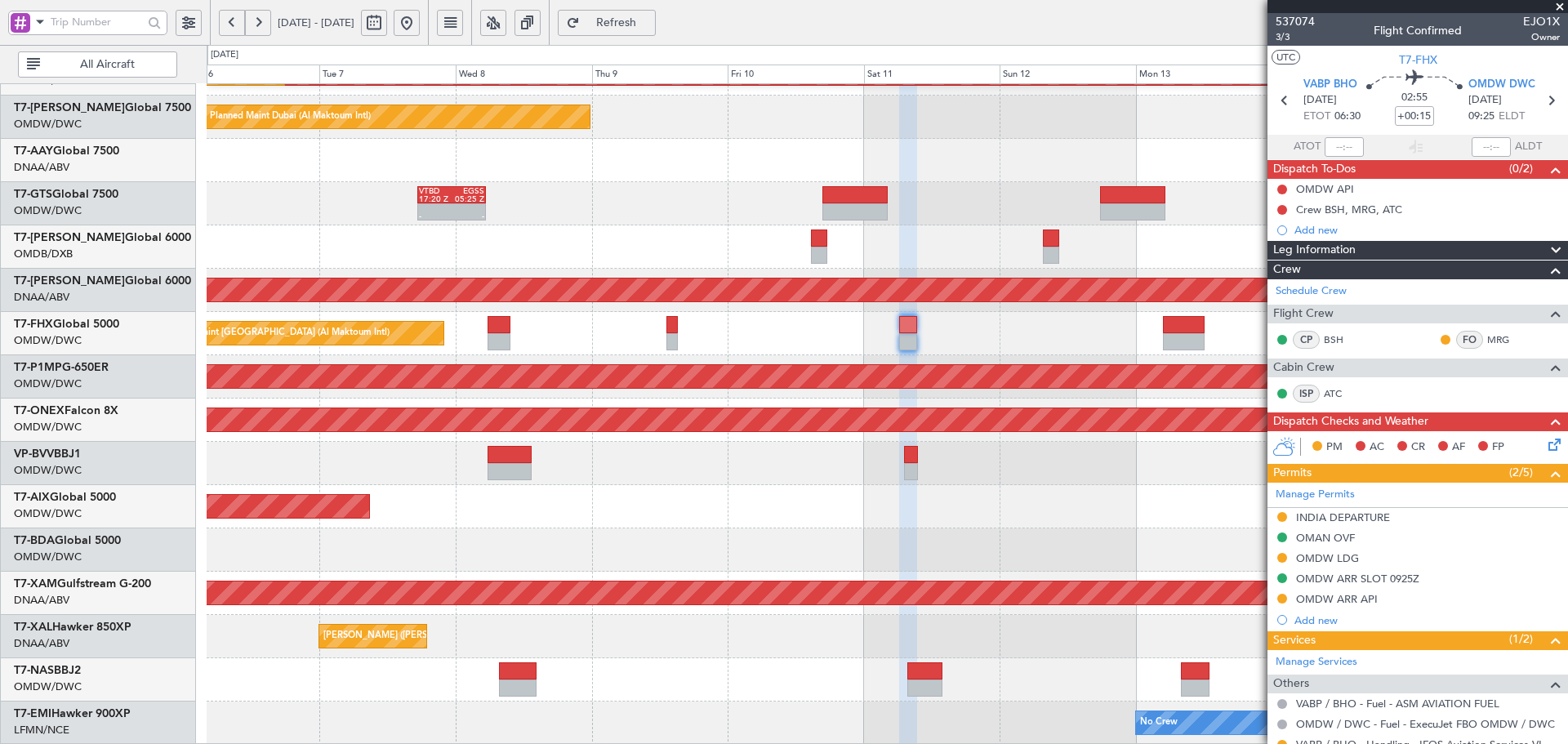
click at [987, 501] on div "Planned Maint Dubai (Al Maktoum Intl) Planned Maint [GEOGRAPHIC_DATA] (Al Makto…" at bounding box center [887, 268] width 1361 height 952
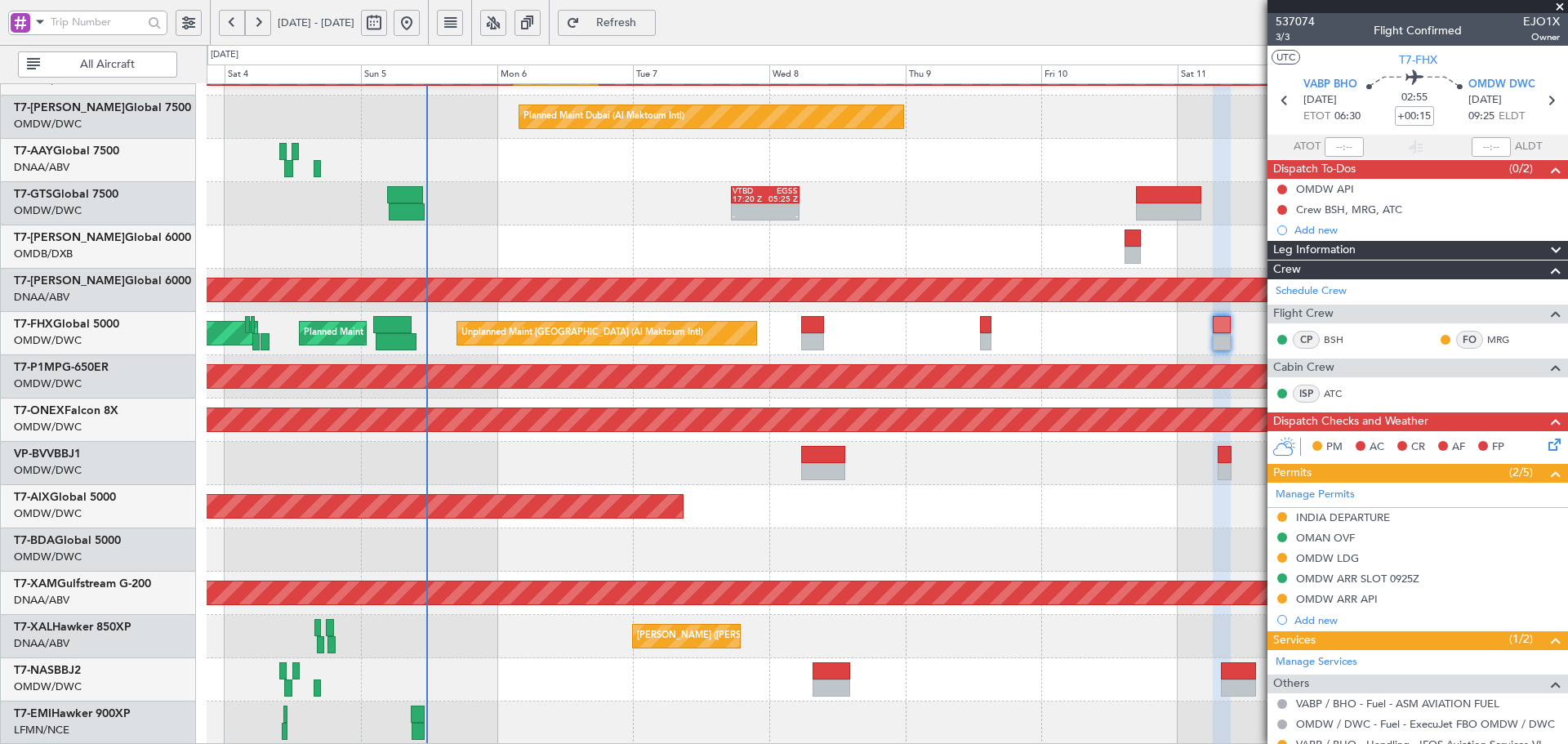
click at [800, 499] on div "Planned Maint Dubai (Al Maktoum Intl)" at bounding box center [887, 507] width 1361 height 44
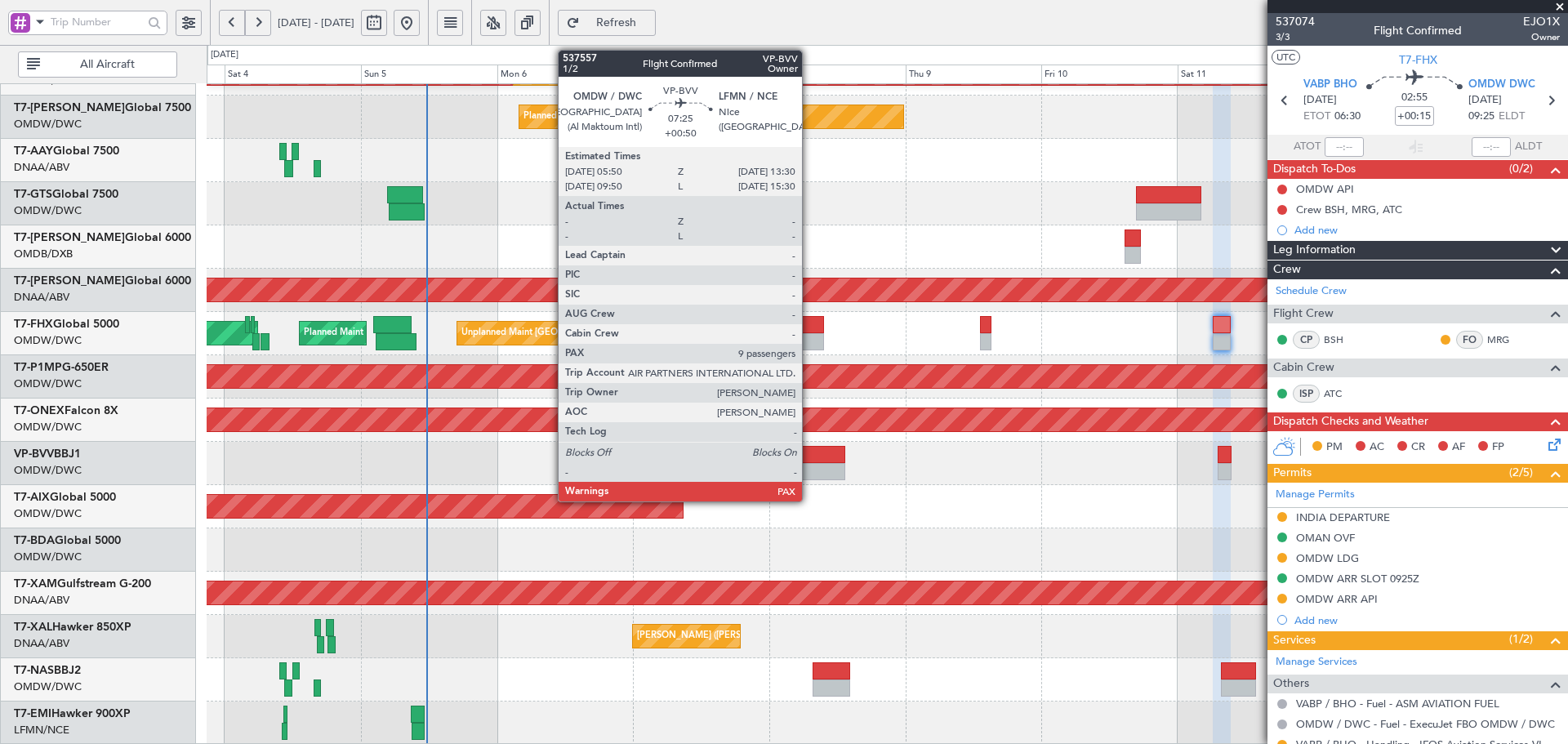
click at [809, 461] on div at bounding box center [824, 453] width 44 height 17
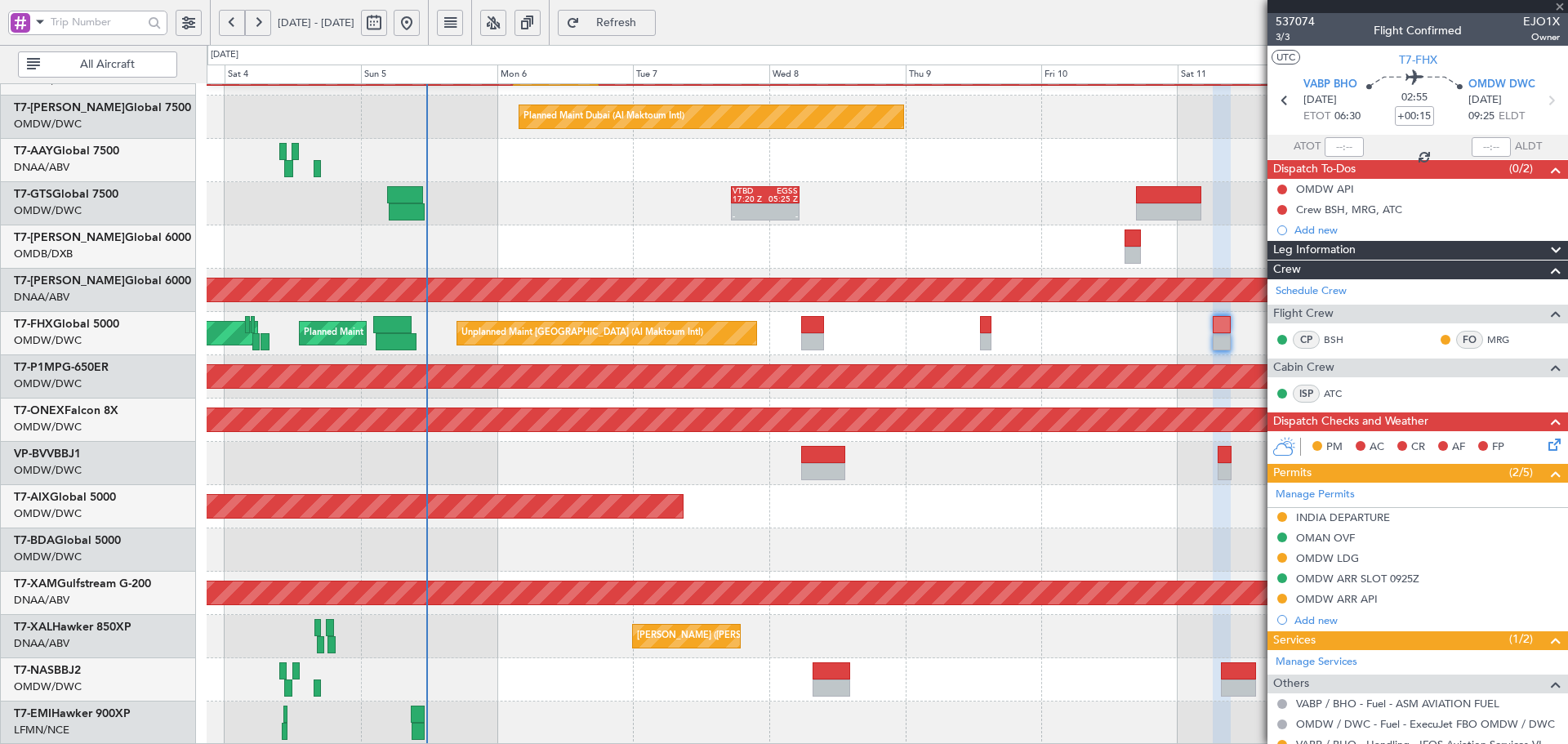
type input "+00:50"
type input "9"
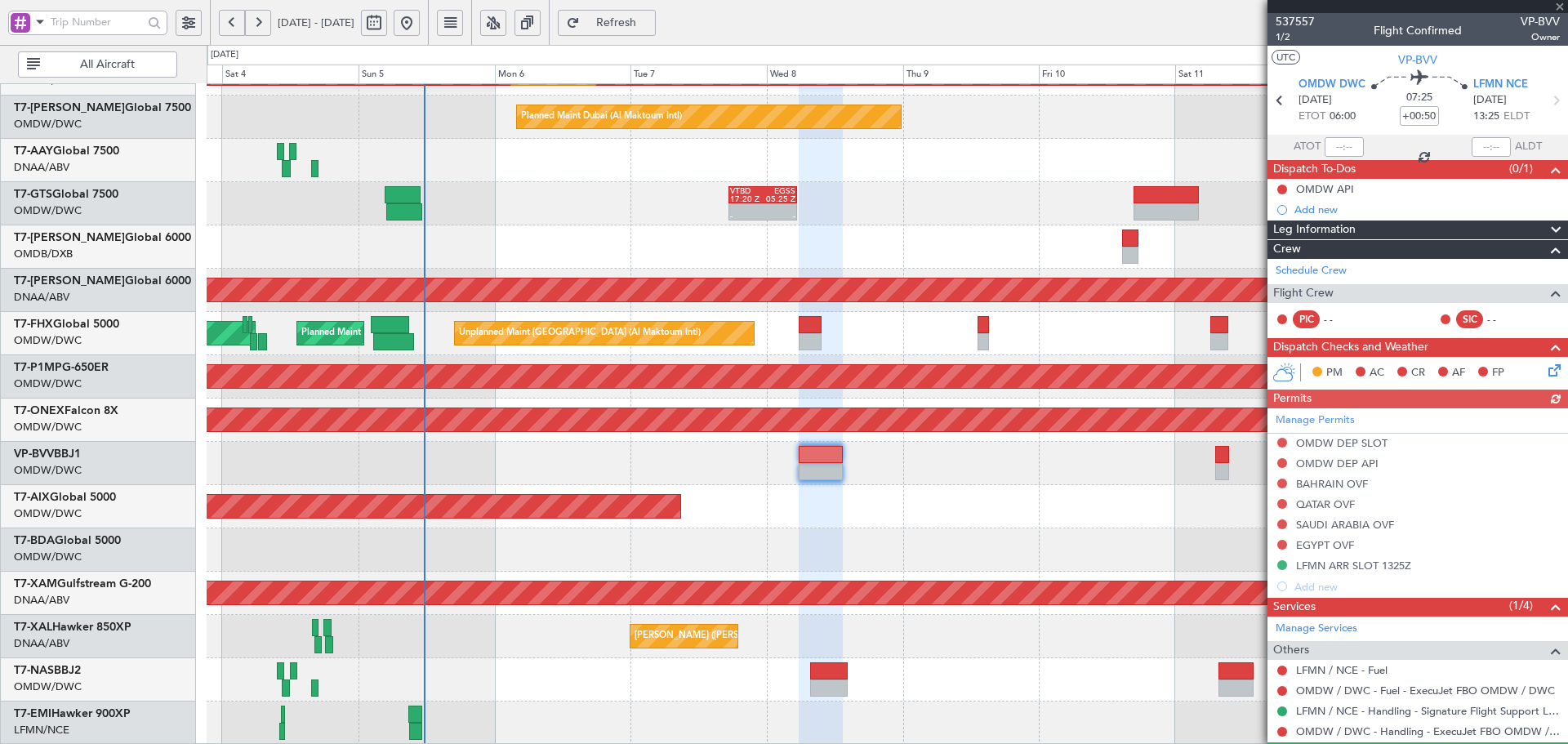
click at [518, 483] on div "Planned Maint Dubai (Al Maktoum Intl) Planned Maint [GEOGRAPHIC_DATA] (Al Makto…" at bounding box center [887, 268] width 1361 height 952
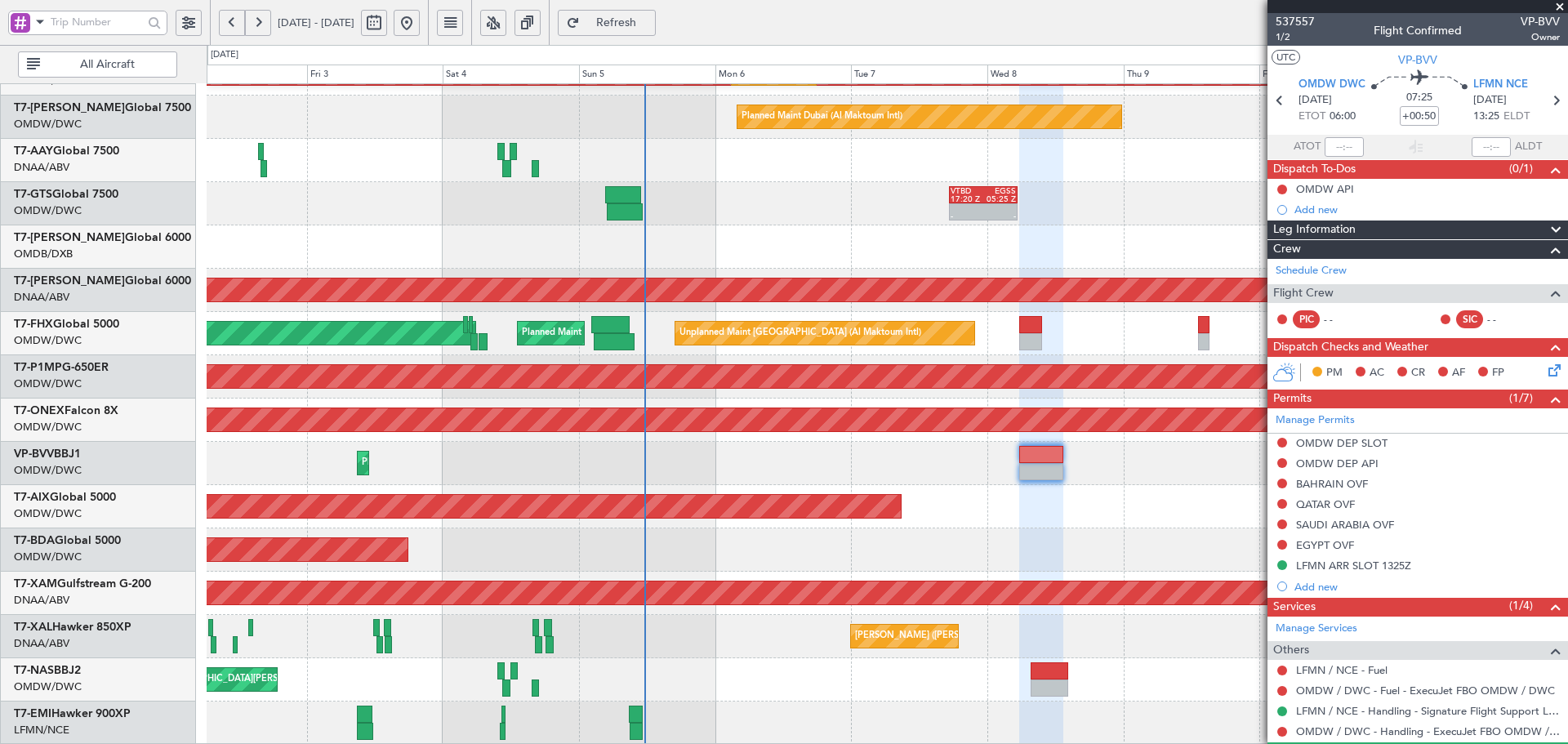
click at [1000, 521] on div "Planned Maint Dubai (Al Maktoum Intl) Planned Maint [GEOGRAPHIC_DATA] (Al Makto…" at bounding box center [887, 268] width 1361 height 952
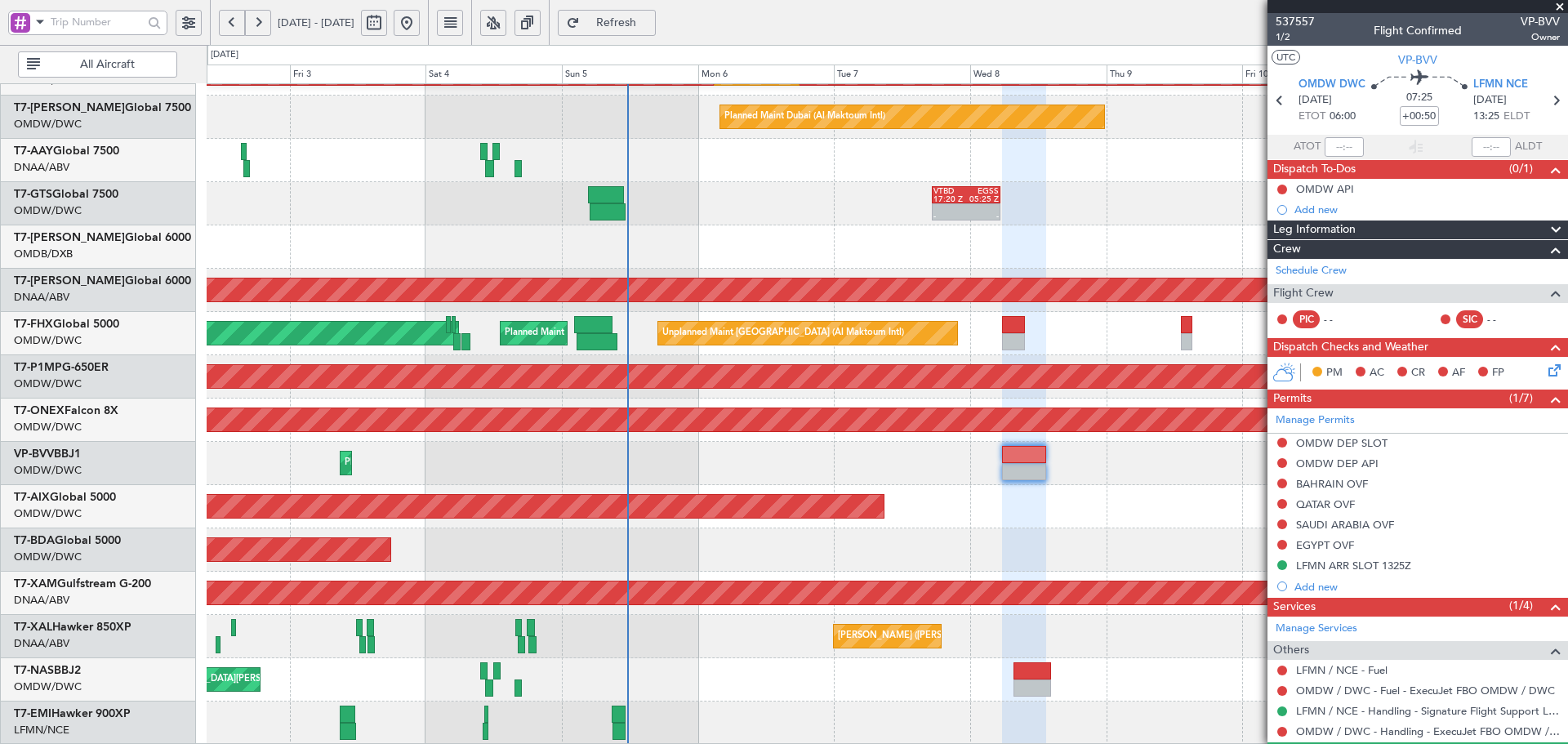
click at [744, 570] on div "Planned Maint Dubai (Al Maktoum Intl) Planned Maint [GEOGRAPHIC_DATA] (Al Makto…" at bounding box center [887, 268] width 1361 height 952
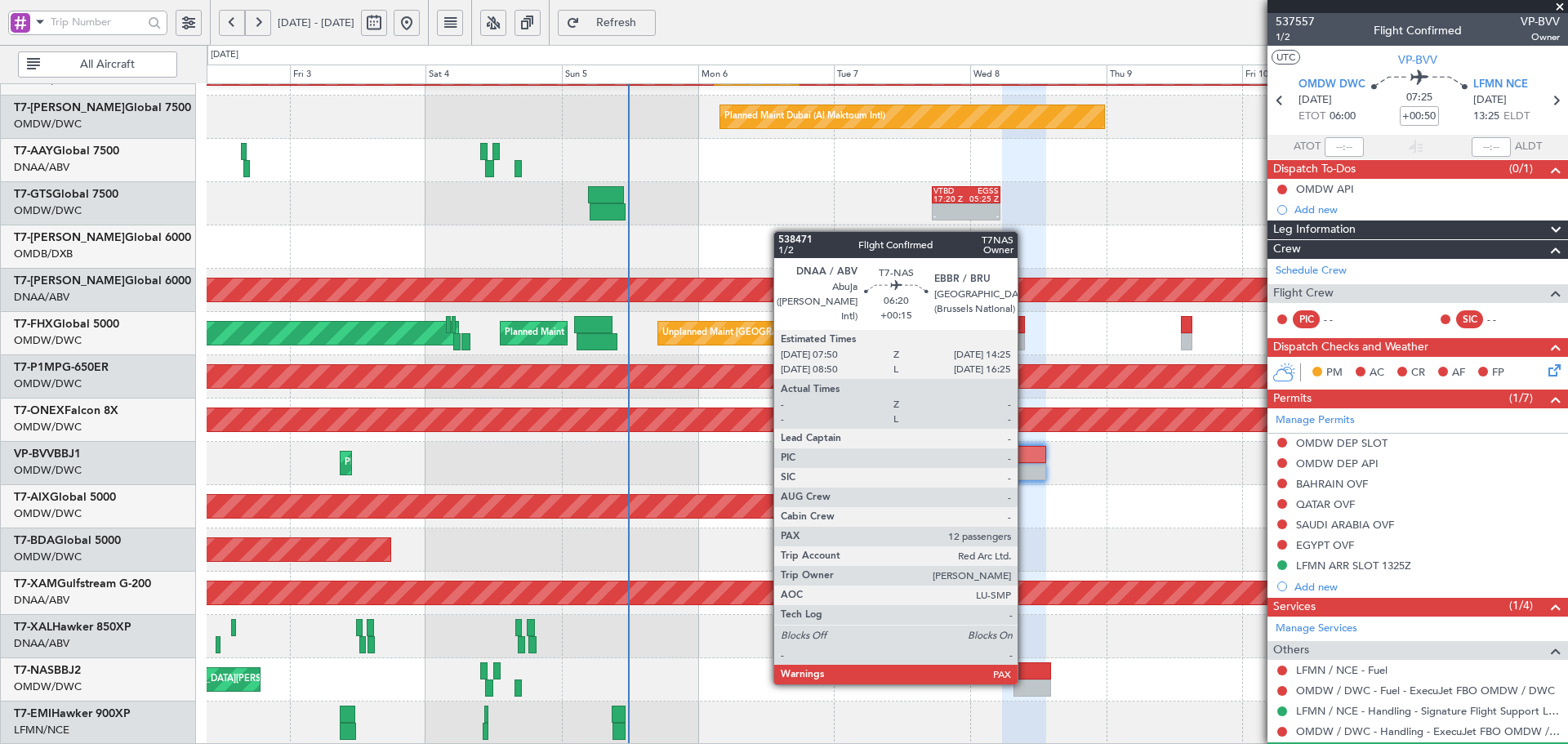
click at [1025, 683] on div at bounding box center [1033, 687] width 37 height 17
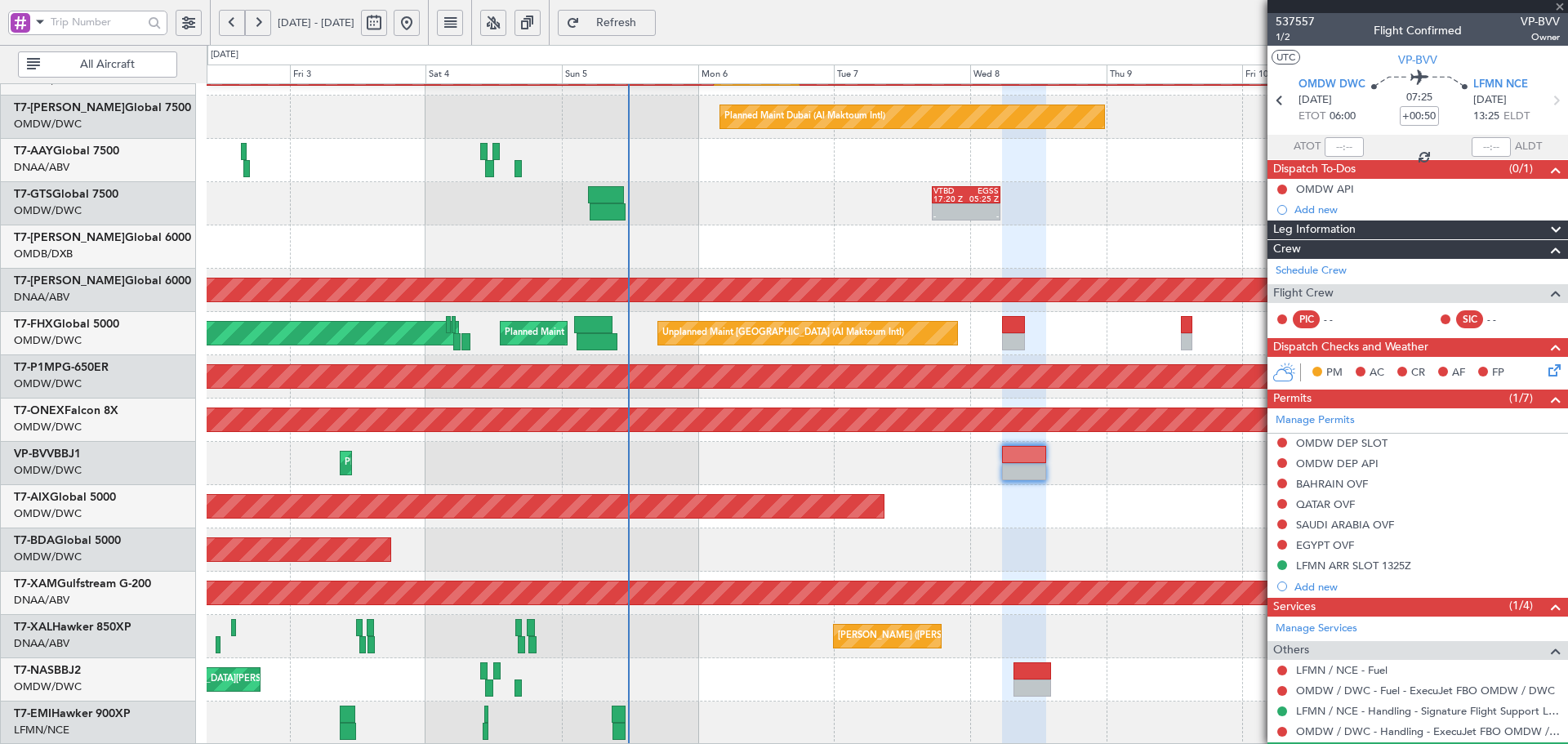
type input "+00:15"
type input "12"
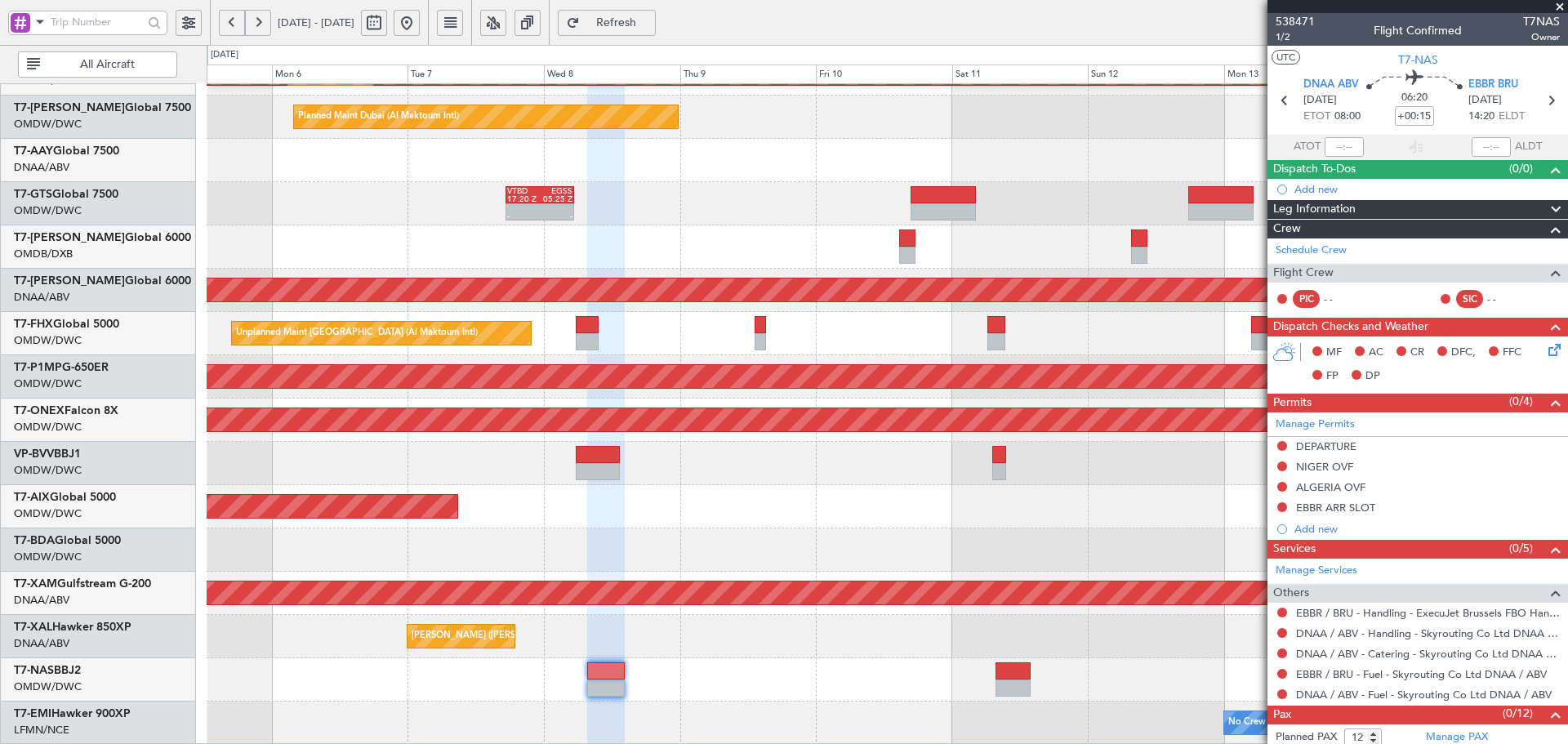
click at [372, 692] on div "Planned Maint Dubai (Al Maktoum Intl) Planned Maint [GEOGRAPHIC_DATA] (Al Makto…" at bounding box center [887, 268] width 1361 height 952
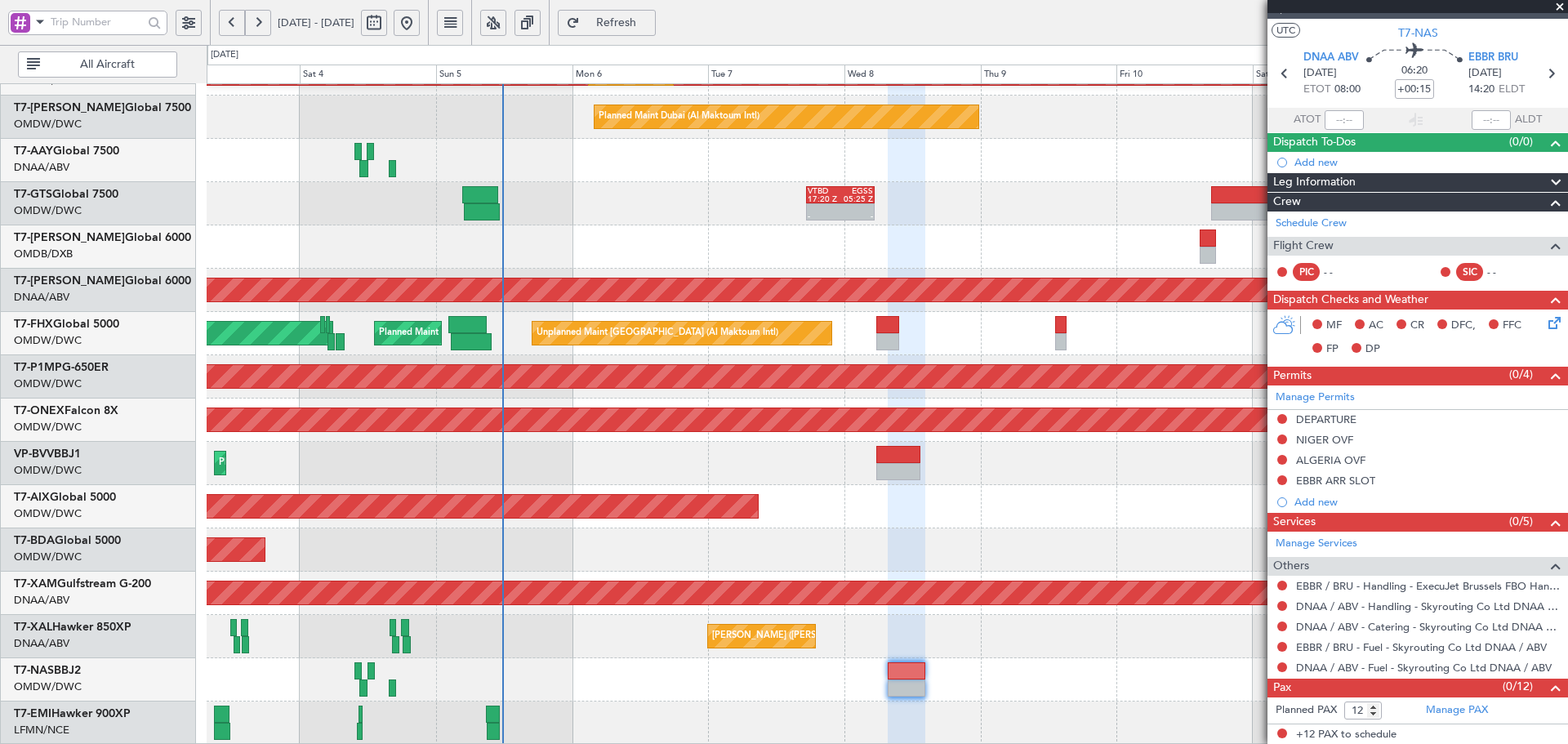
click at [764, 229] on div "Planned Maint Dubai (Al Maktoum Intl) Planned Maint [GEOGRAPHIC_DATA] (Al Makto…" at bounding box center [887, 268] width 1361 height 952
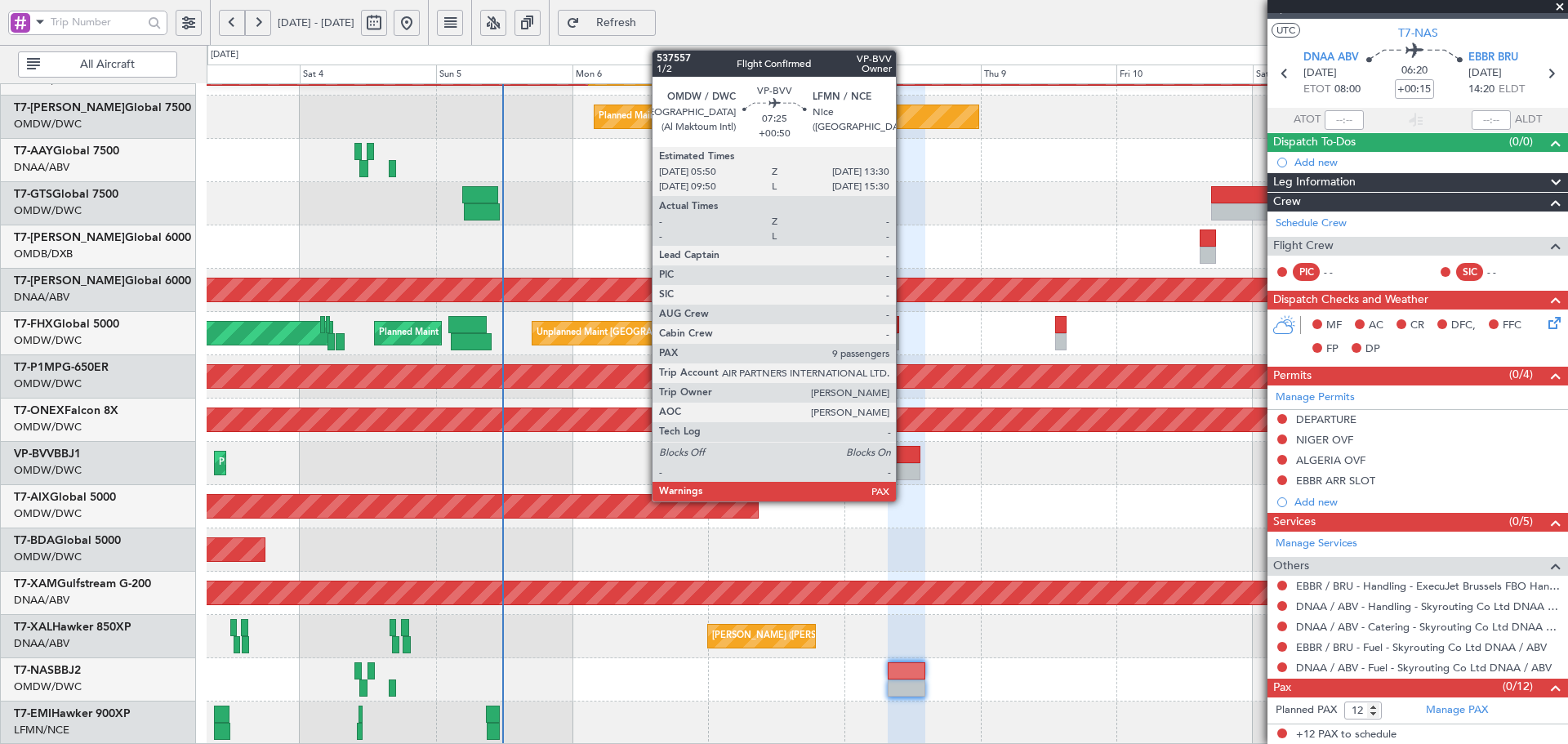
click at [904, 460] on div at bounding box center [899, 453] width 44 height 17
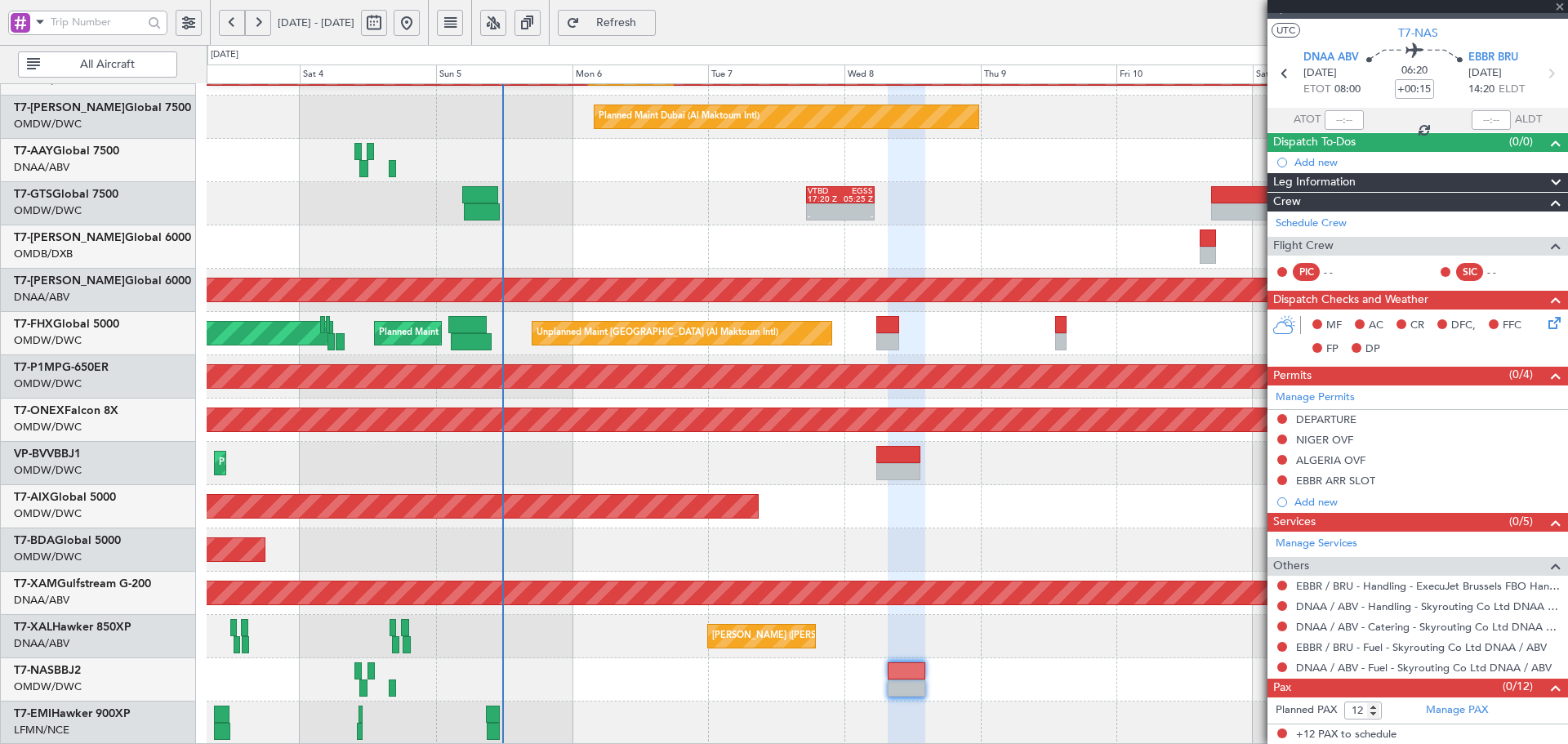
type input "+00:50"
type input "9"
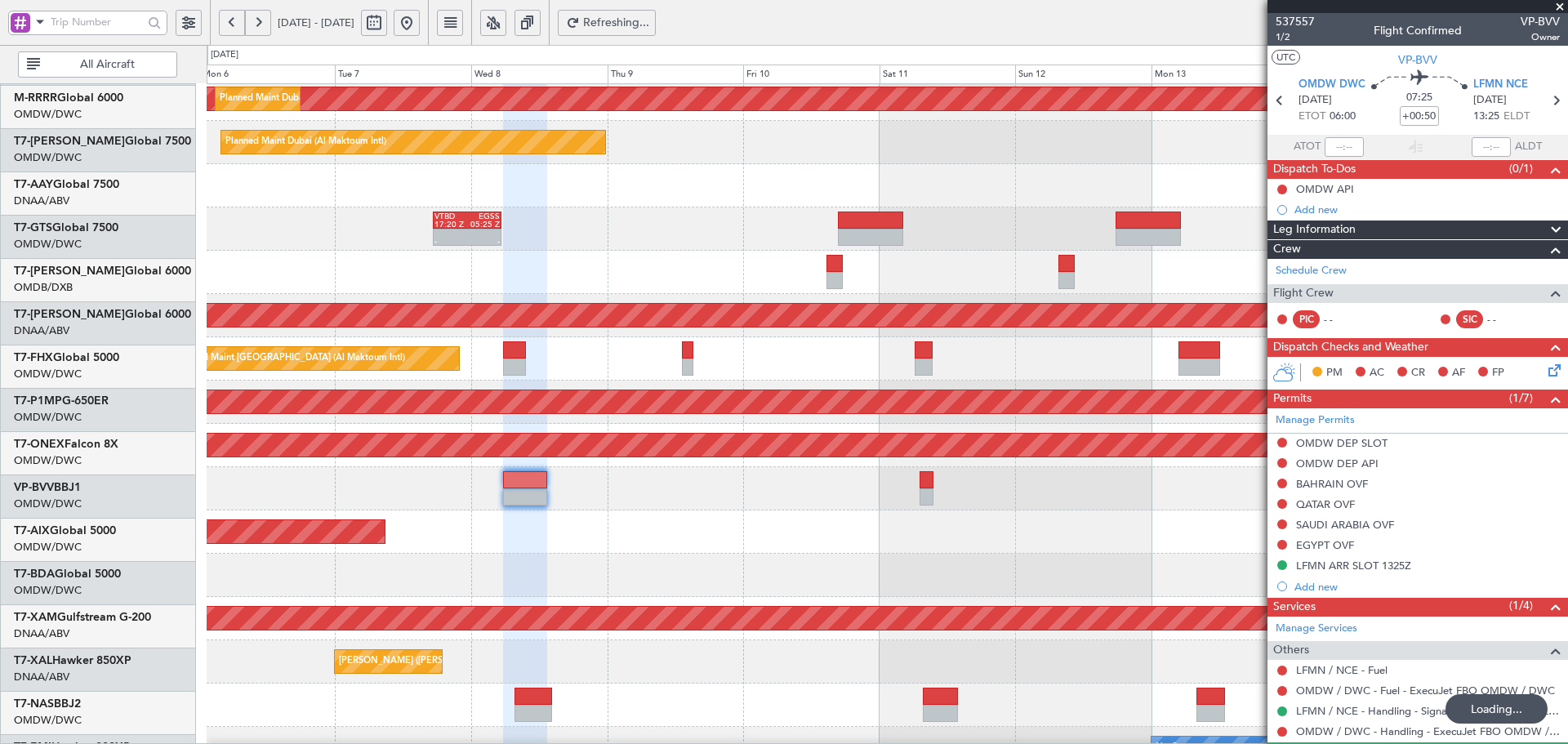
scroll to position [266, 0]
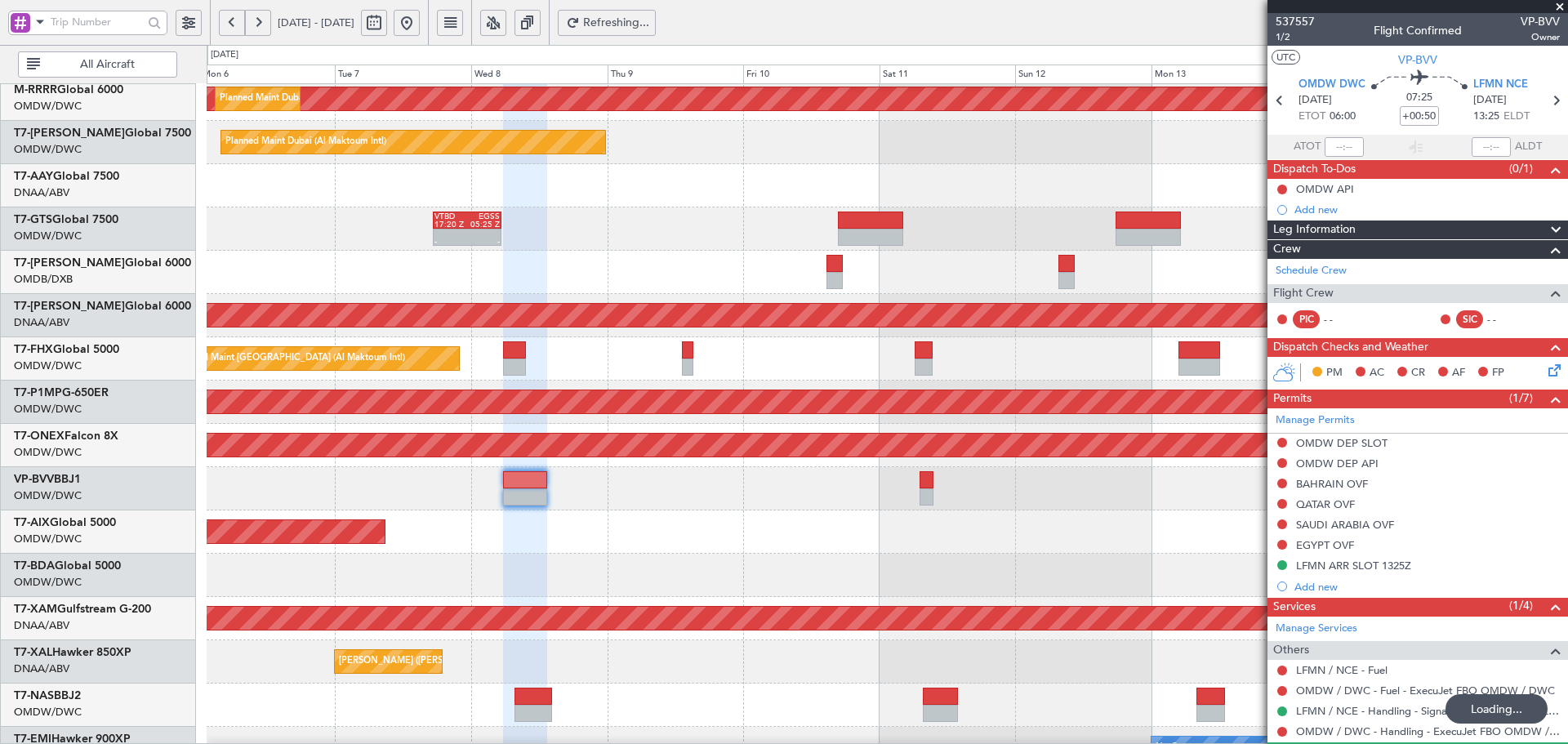
click at [615, 386] on div "Planned Maint Savannah (Savannah/hilton Head Intl)" at bounding box center [887, 402] width 1361 height 44
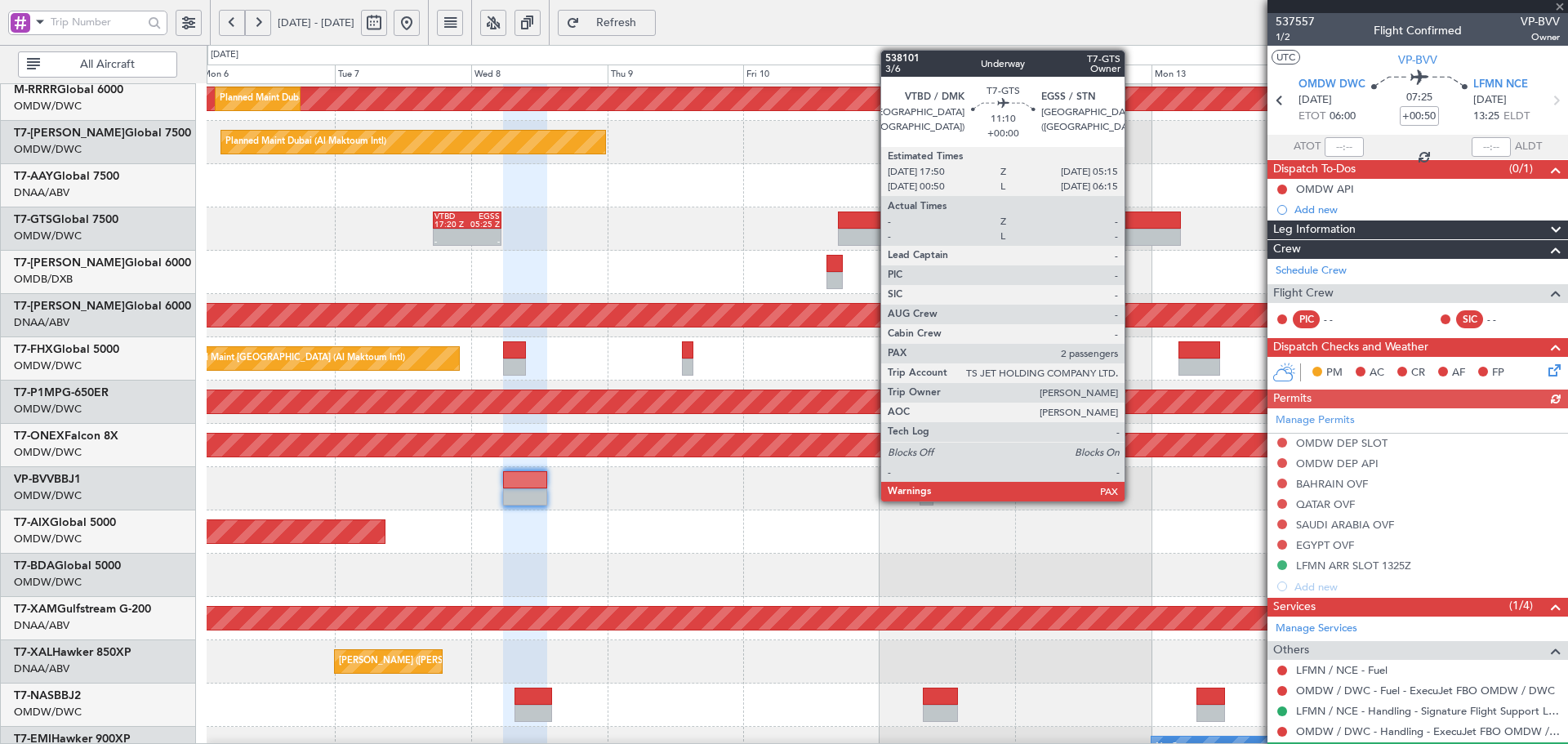
click at [1132, 225] on div at bounding box center [1148, 220] width 65 height 17
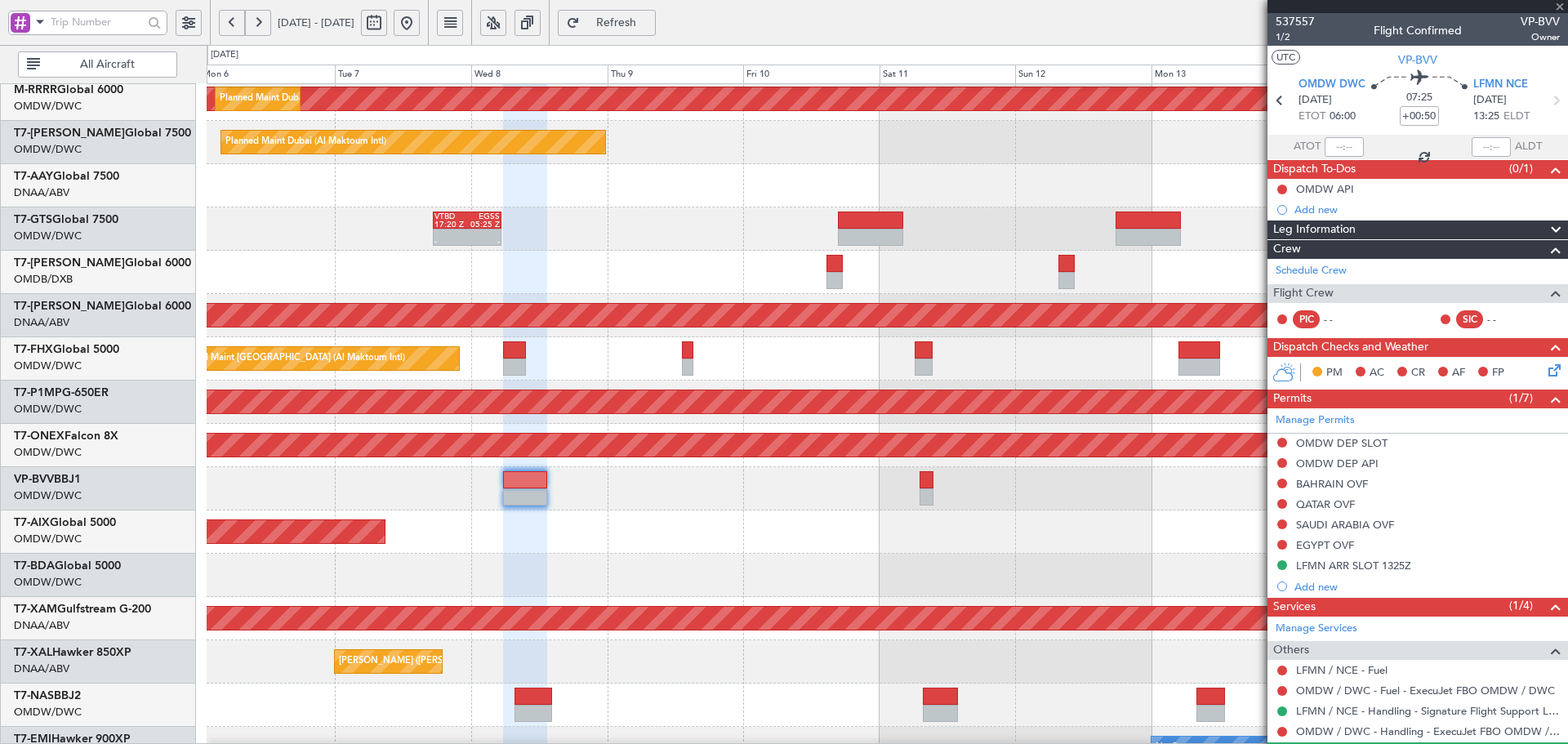
type input "2"
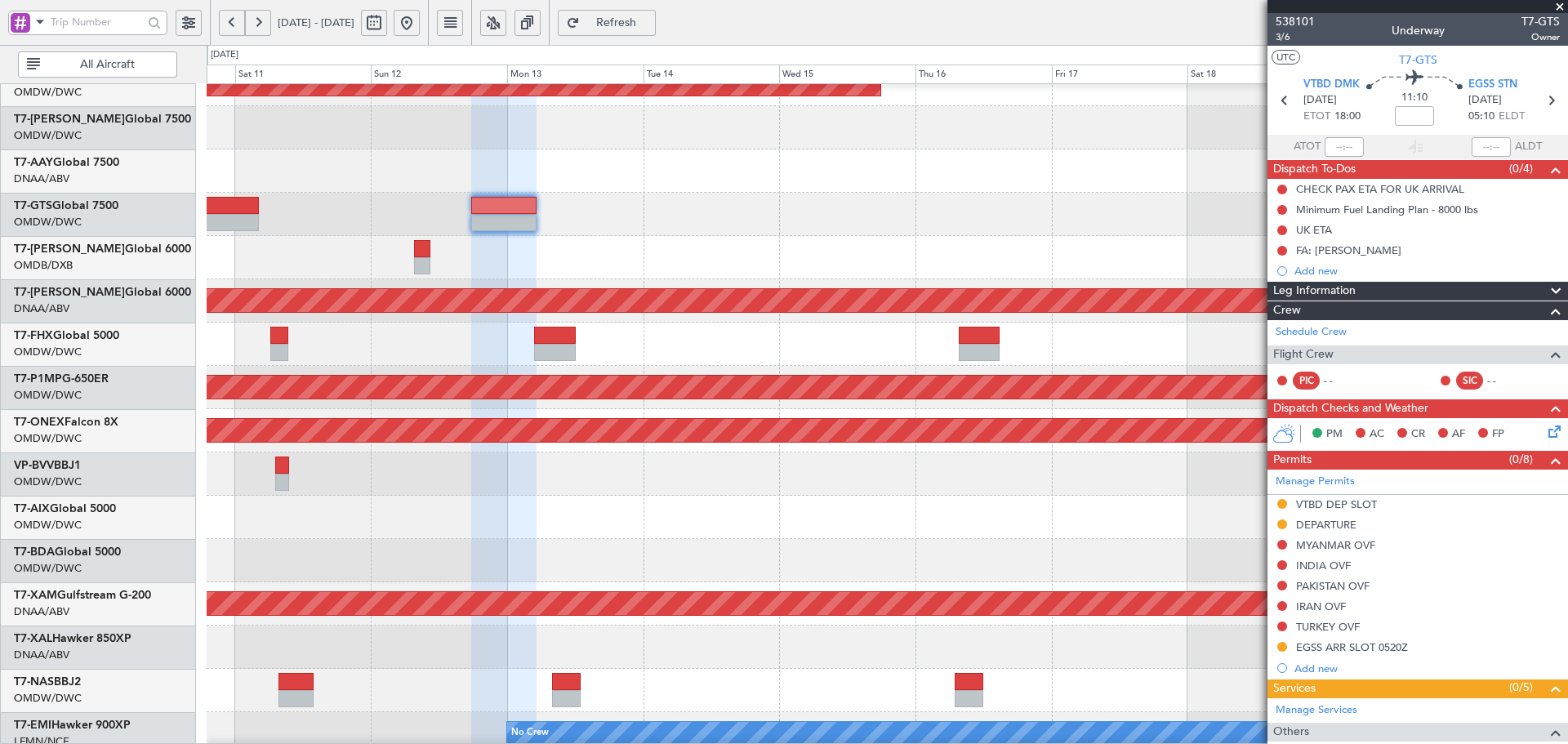
scroll to position [281, 0]
click at [458, 201] on div "Planned Maint [GEOGRAPHIC_DATA] (Seletar)" at bounding box center [887, 214] width 1361 height 44
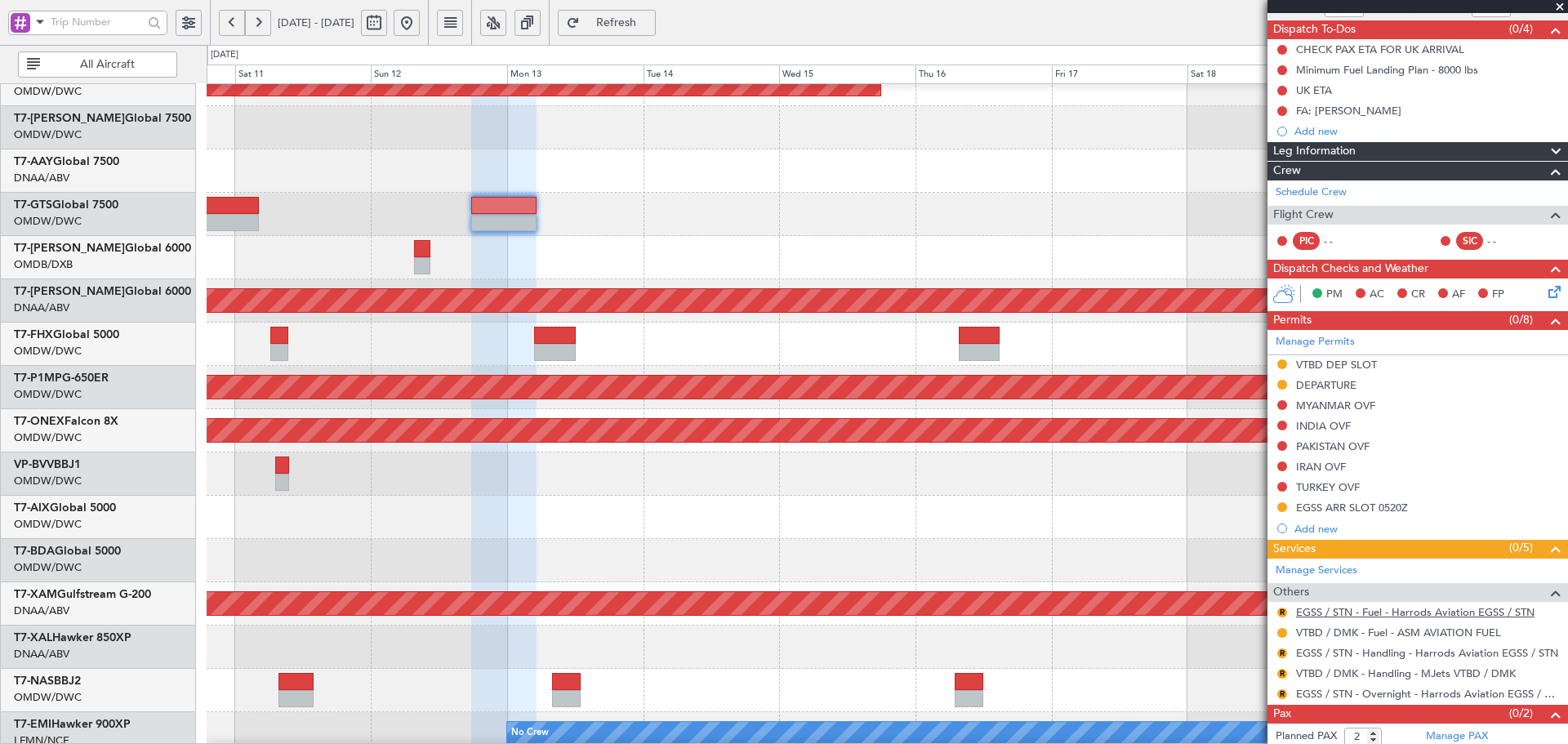
scroll to position [166, 0]
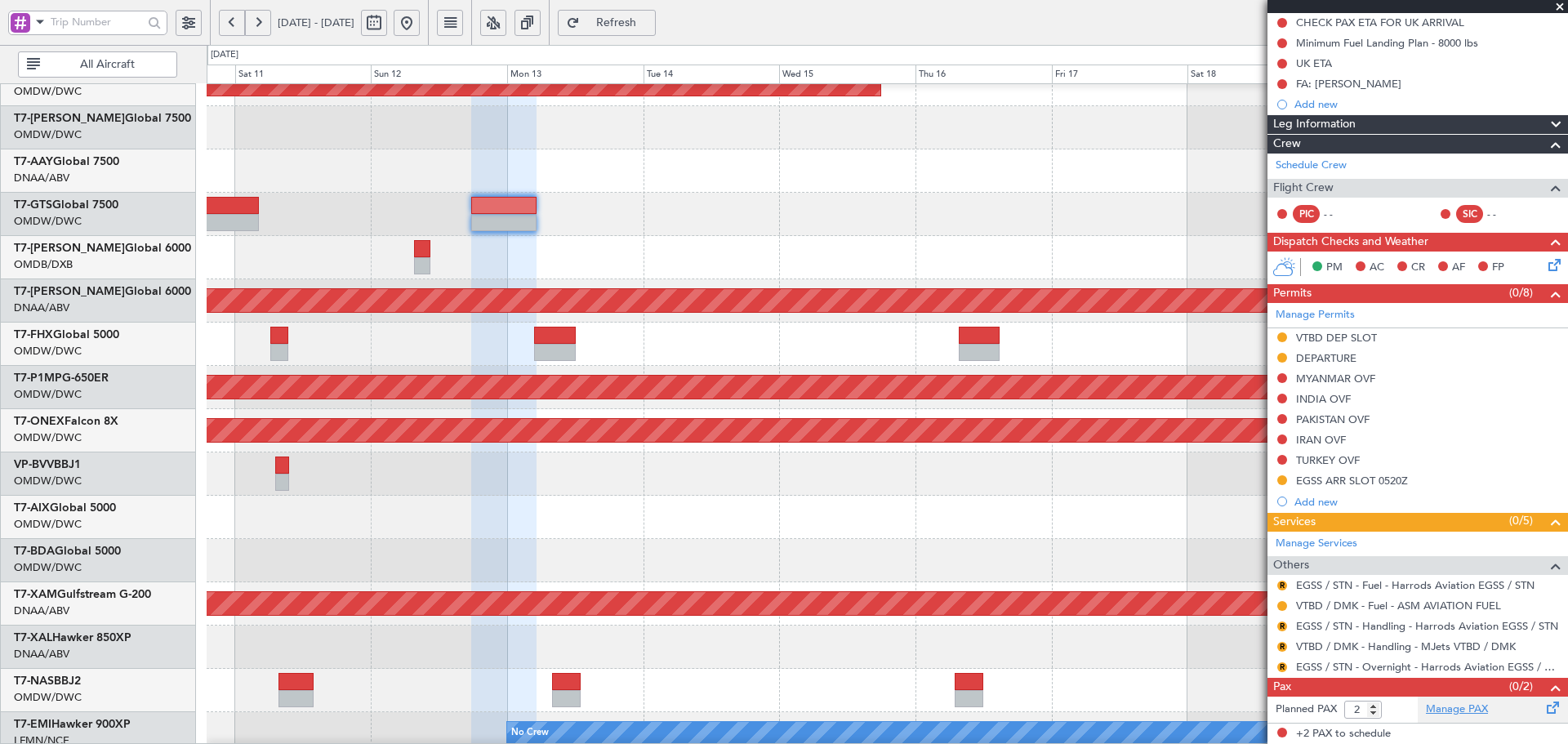
click at [1427, 710] on link "Manage PAX" at bounding box center [1458, 709] width 62 height 16
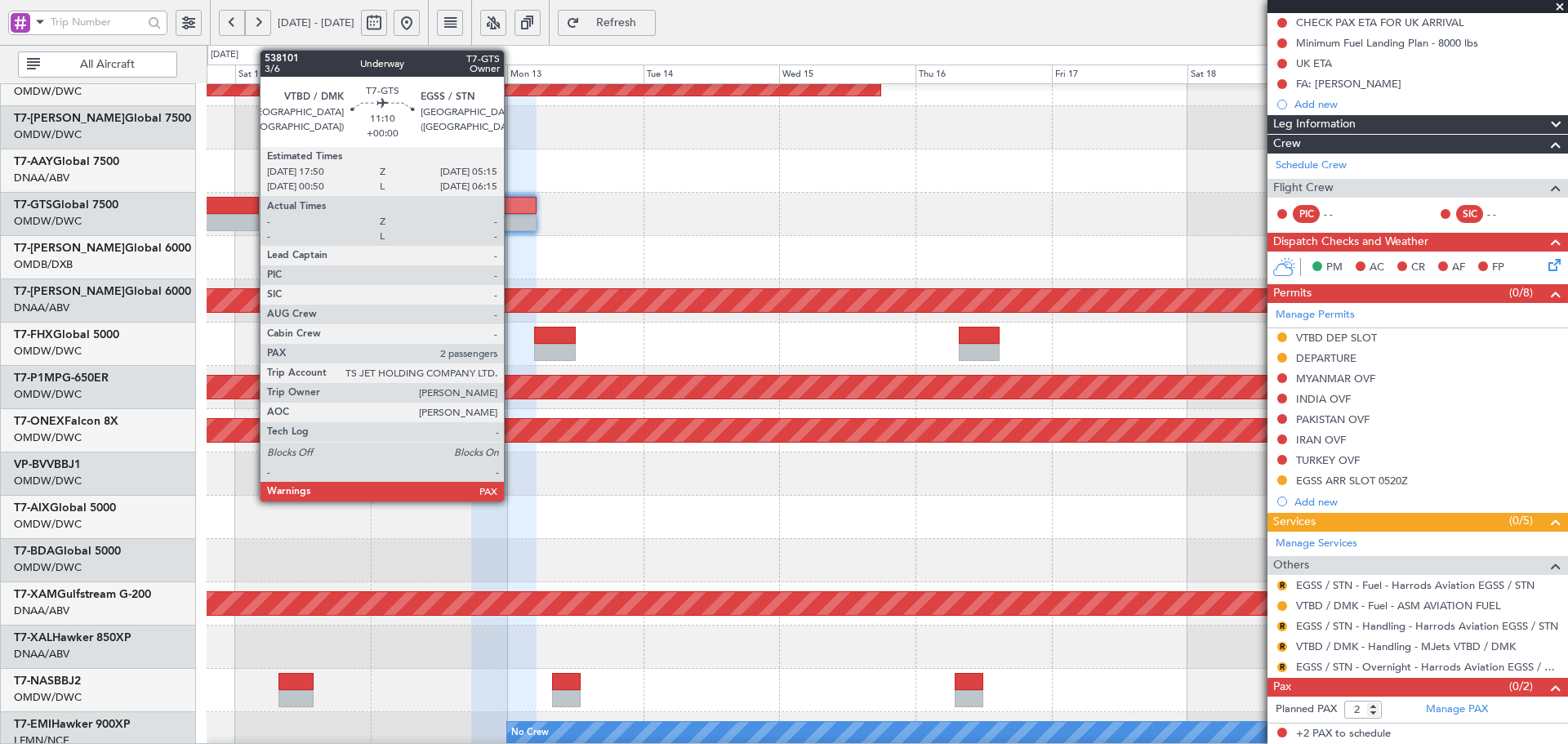
click at [513, 210] on div at bounding box center [503, 204] width 65 height 17
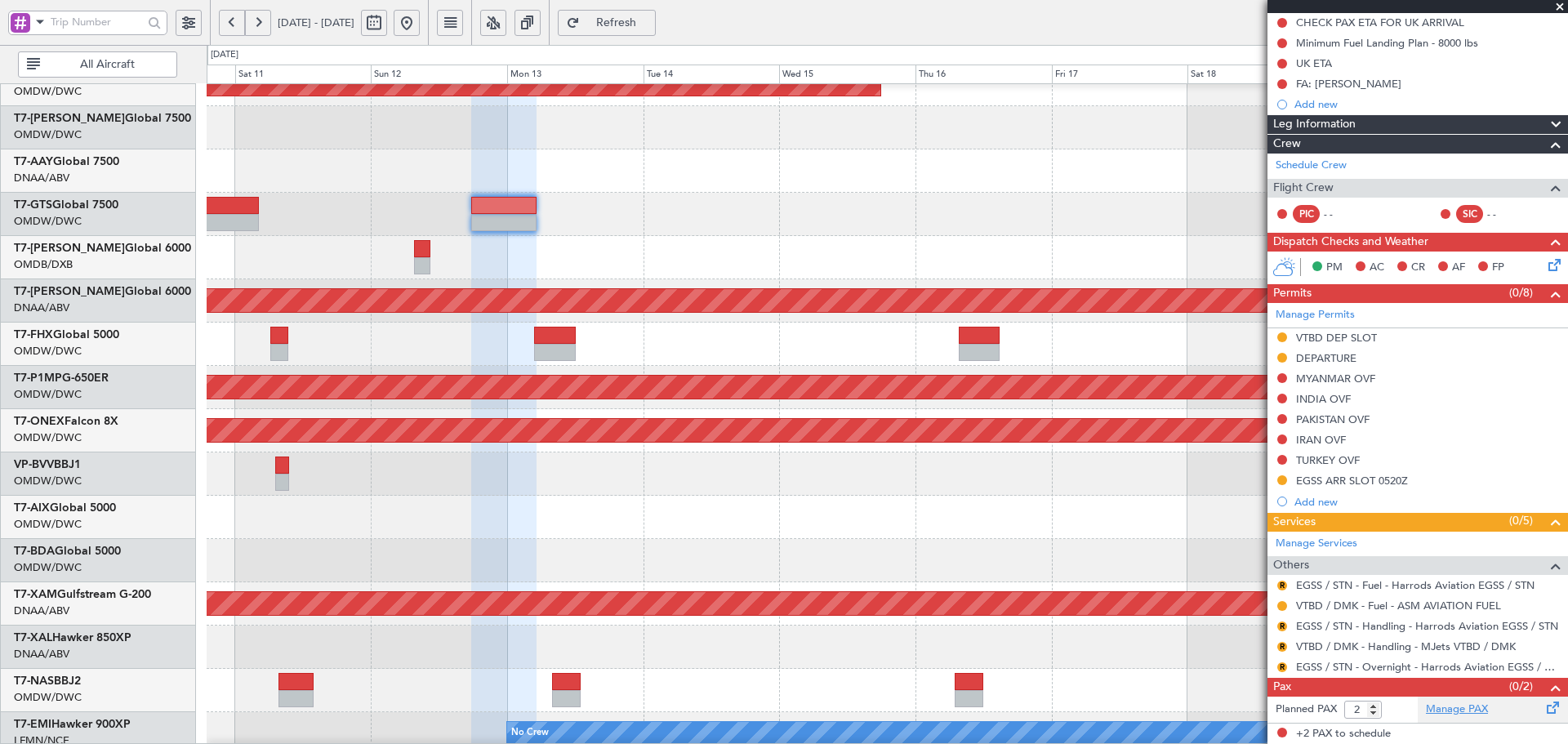
click at [1445, 706] on link "Manage PAX" at bounding box center [1458, 709] width 62 height 16
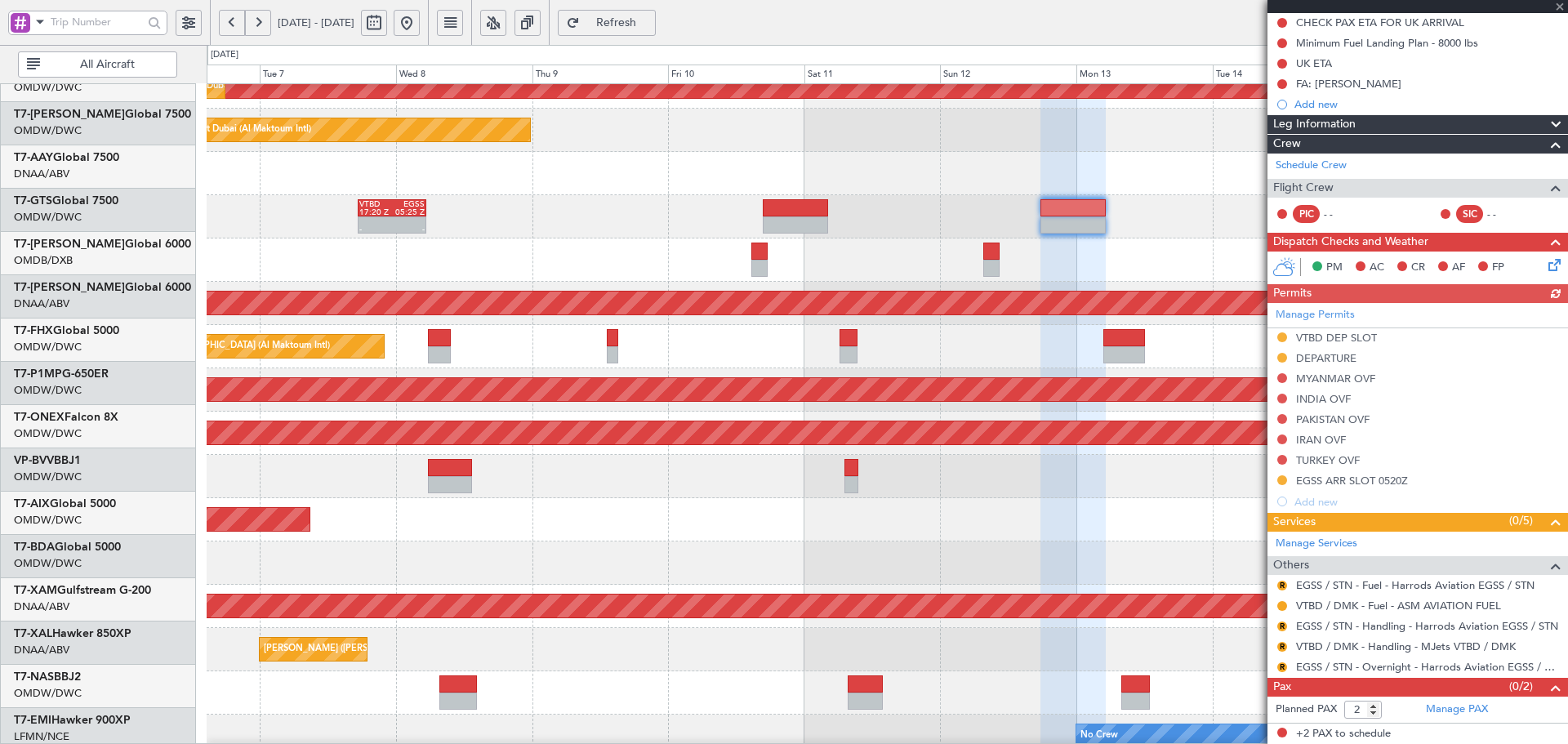
scroll to position [284, 0]
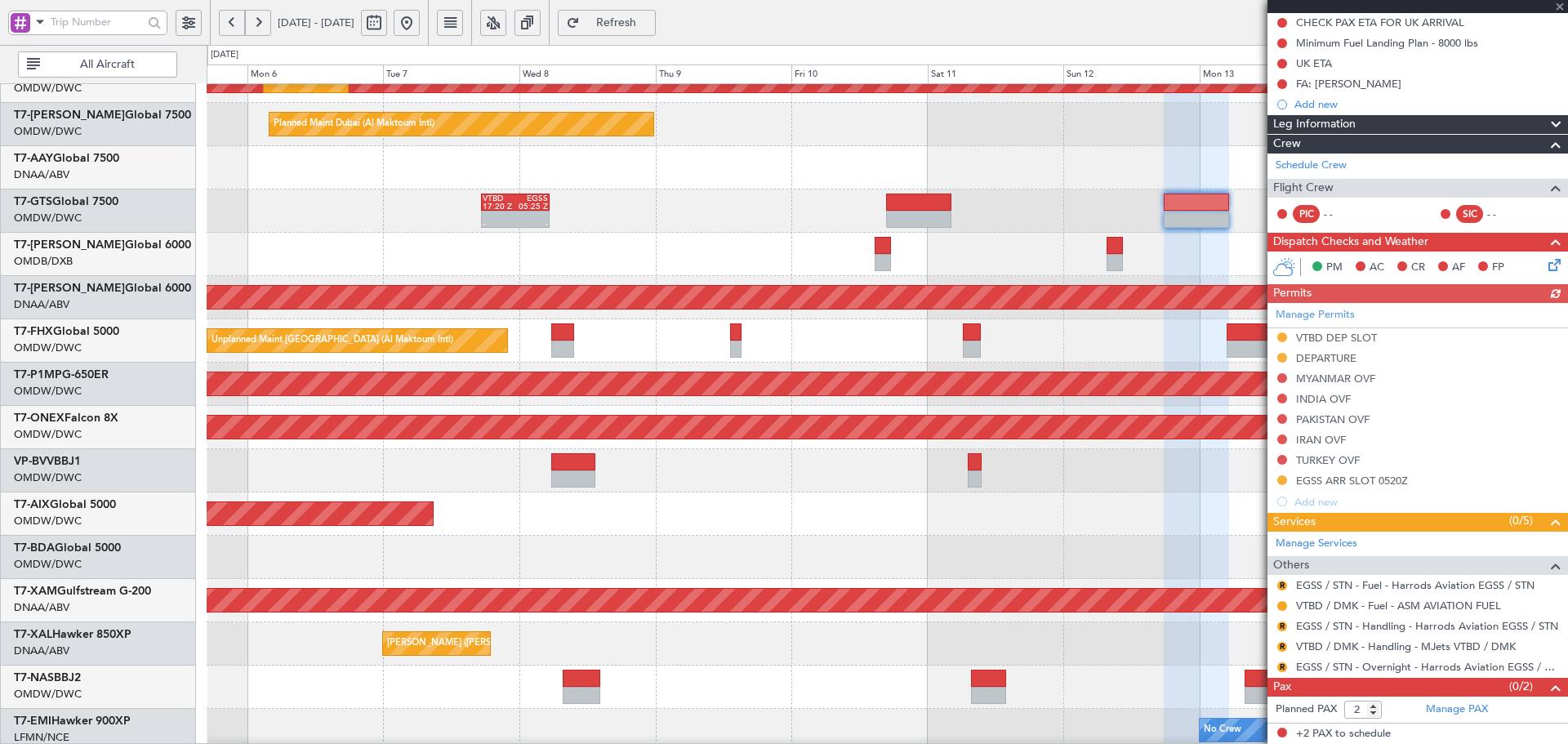
click at [1184, 252] on div at bounding box center [887, 254] width 1361 height 44
